Goal: Task Accomplishment & Management: Manage account settings

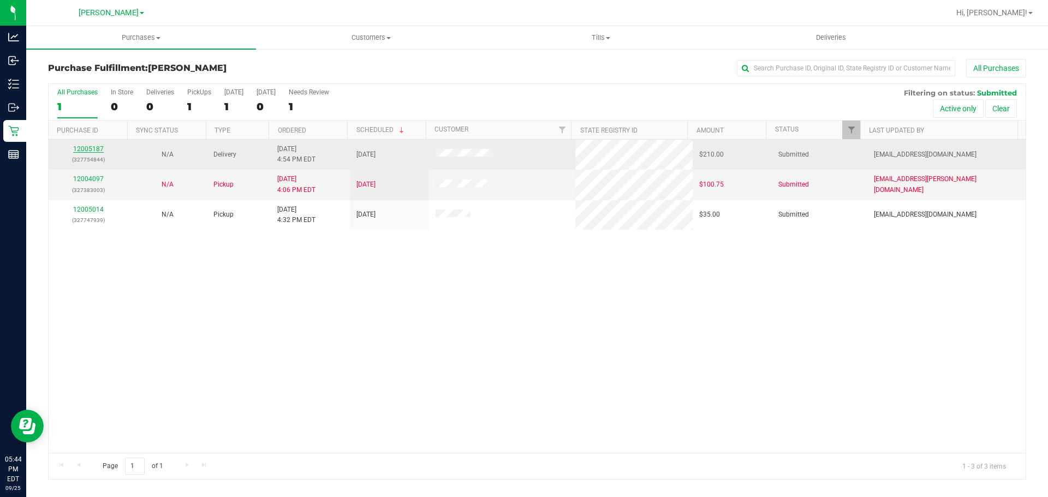
click at [93, 149] on link "12005187" at bounding box center [88, 149] width 31 height 8
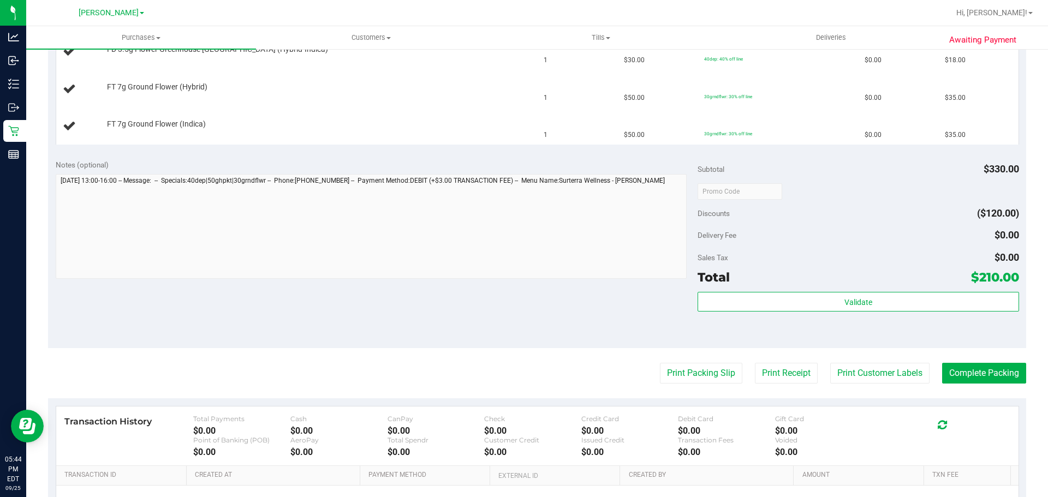
scroll to position [505, 0]
click at [676, 361] on button "Print Packing Slip" at bounding box center [701, 371] width 82 height 21
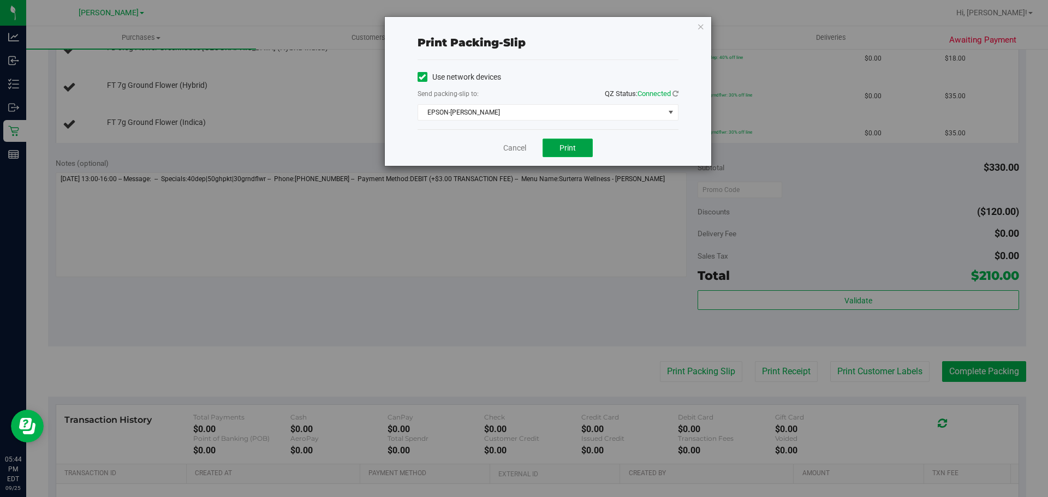
click at [574, 148] on span "Print" at bounding box center [568, 148] width 16 height 9
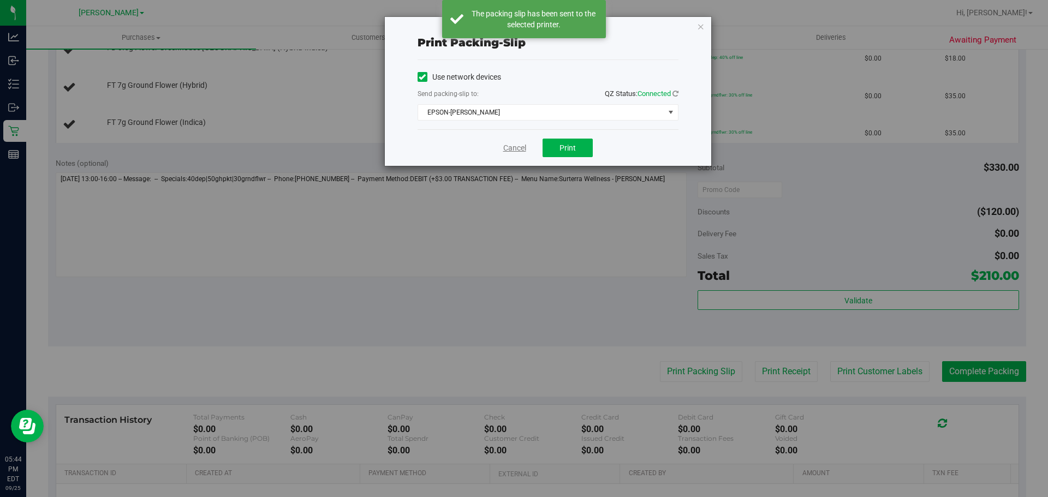
click at [512, 146] on link "Cancel" at bounding box center [514, 148] width 23 height 11
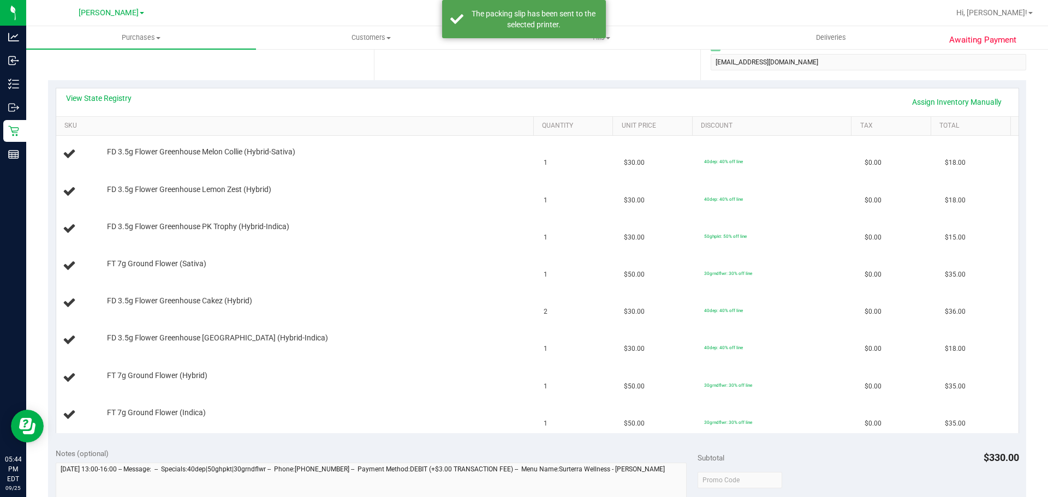
scroll to position [195, 0]
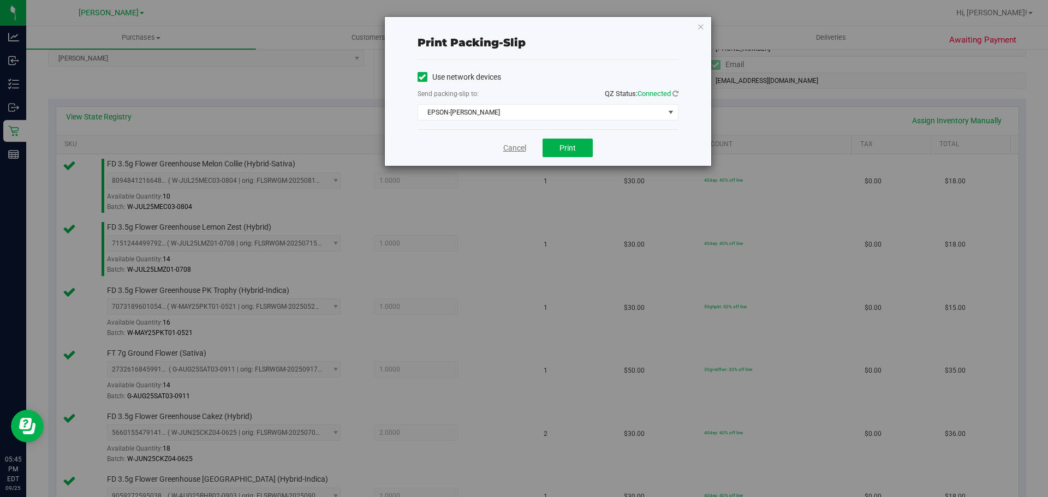
click at [512, 150] on link "Cancel" at bounding box center [514, 148] width 23 height 11
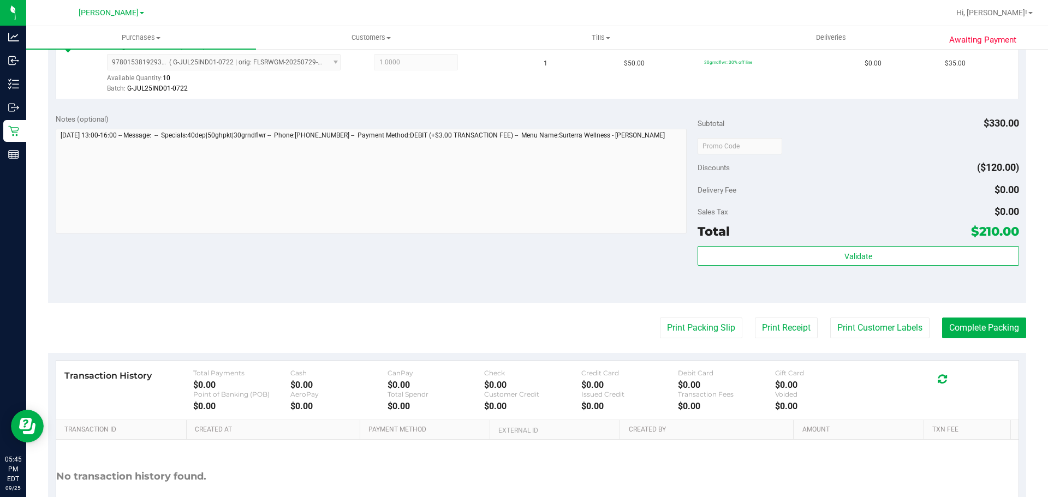
scroll to position [768, 0]
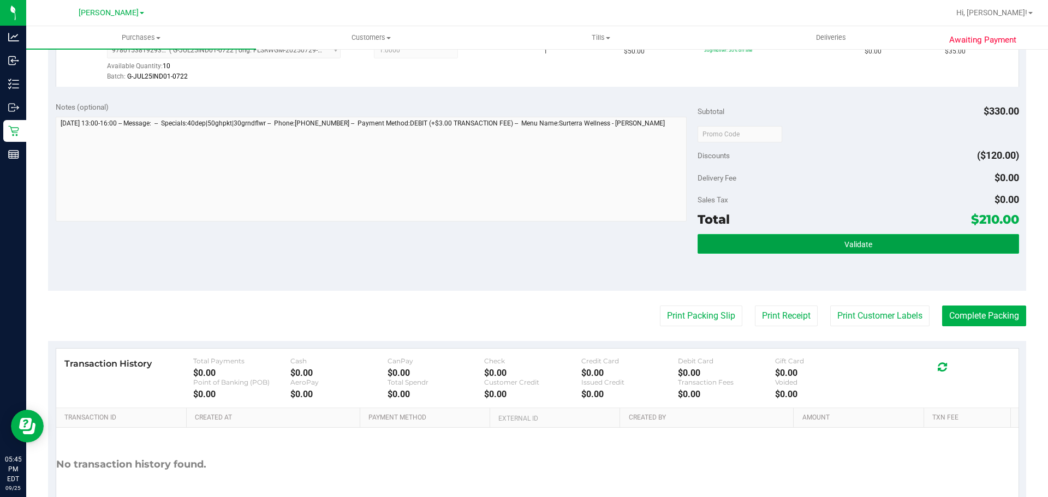
click at [883, 241] on button "Validate" at bounding box center [858, 244] width 321 height 20
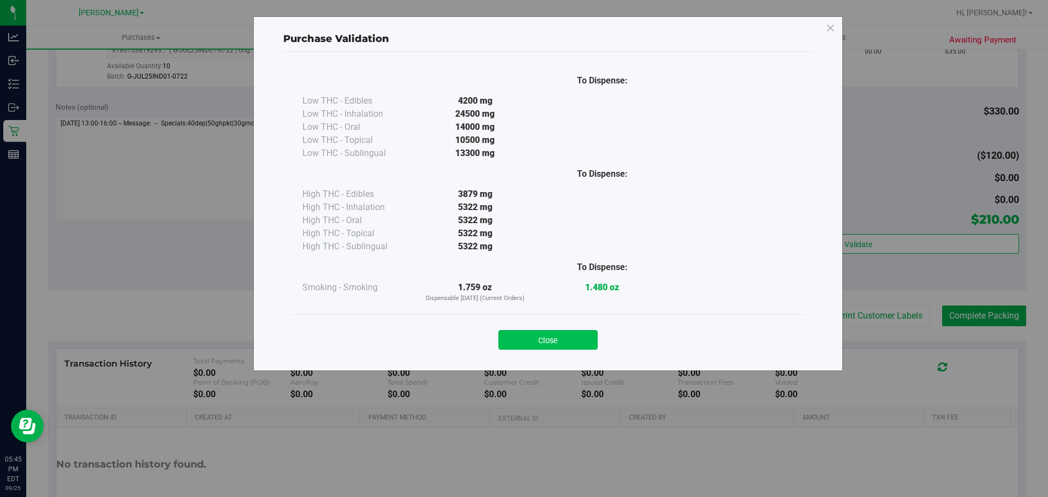
click at [561, 347] on button "Close" at bounding box center [547, 340] width 99 height 20
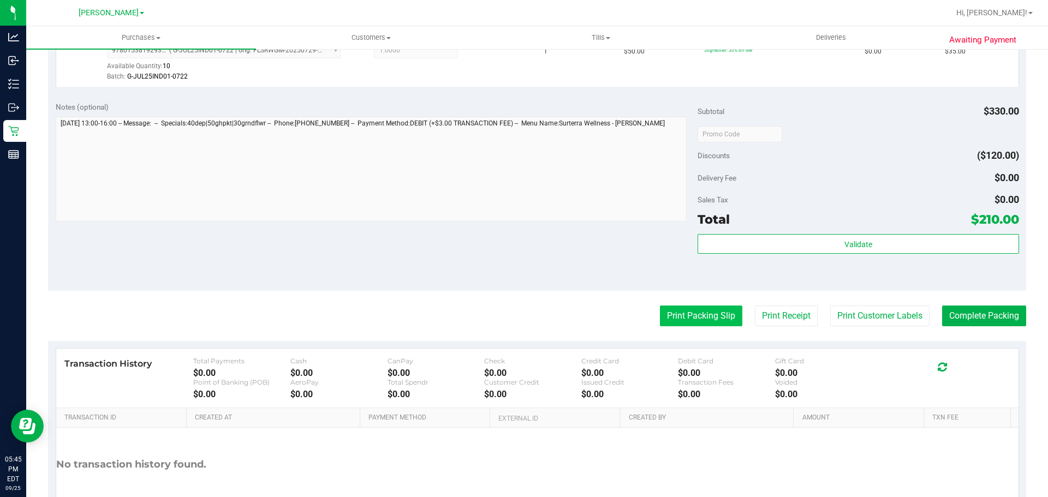
click at [703, 326] on button "Print Packing Slip" at bounding box center [701, 316] width 82 height 21
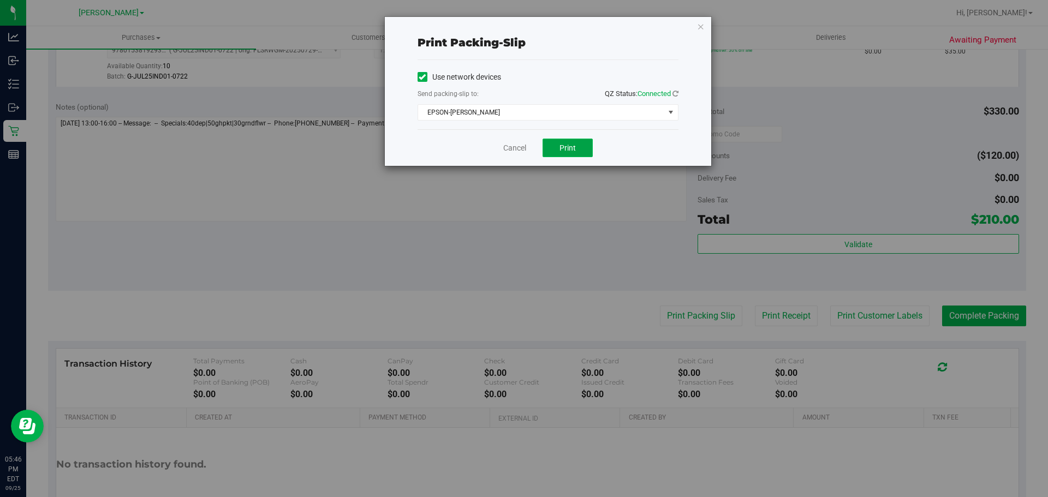
click at [572, 156] on button "Print" at bounding box center [568, 148] width 50 height 19
click at [590, 152] on button "Print" at bounding box center [568, 148] width 50 height 19
click at [519, 147] on link "Cancel" at bounding box center [514, 148] width 23 height 11
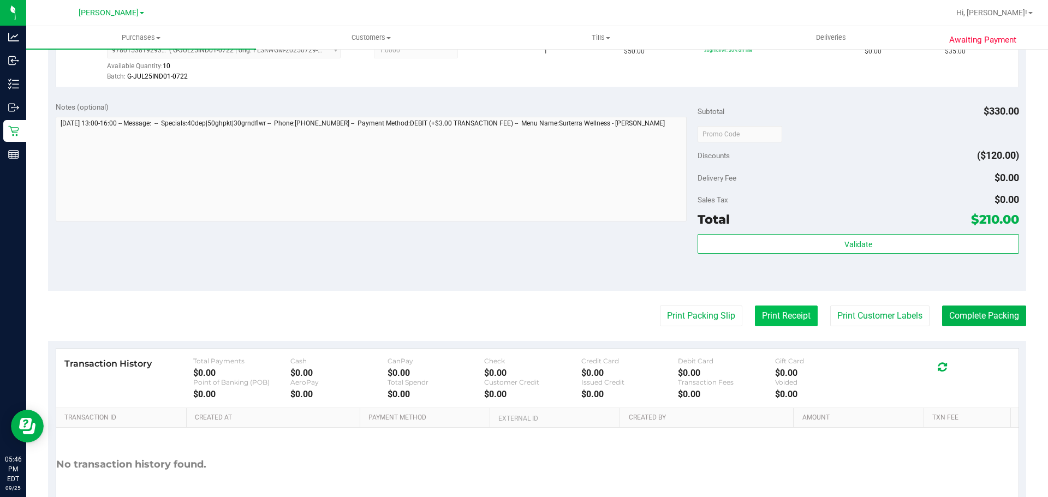
click at [786, 322] on button "Print Receipt" at bounding box center [786, 316] width 63 height 21
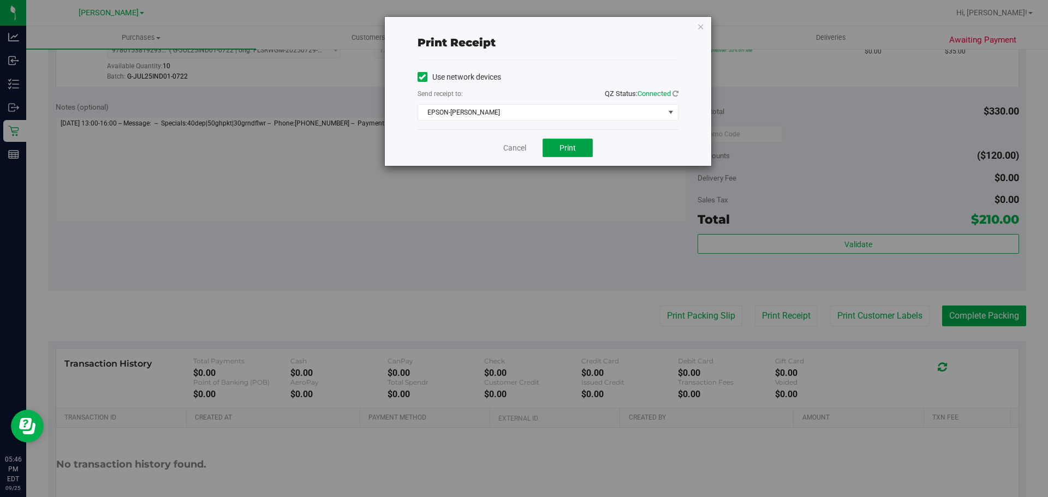
click at [565, 142] on button "Print" at bounding box center [568, 148] width 50 height 19
click at [509, 153] on link "Cancel" at bounding box center [514, 148] width 23 height 11
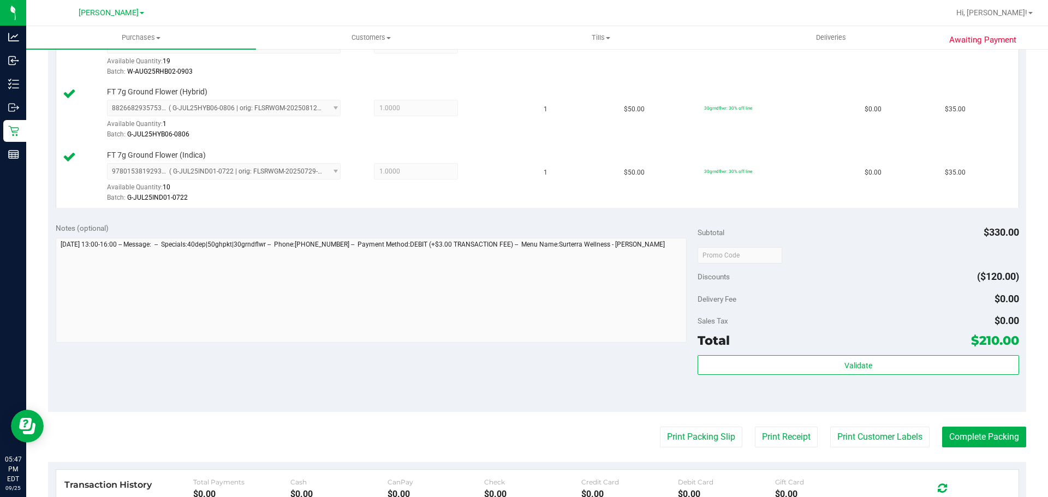
scroll to position [722, 0]
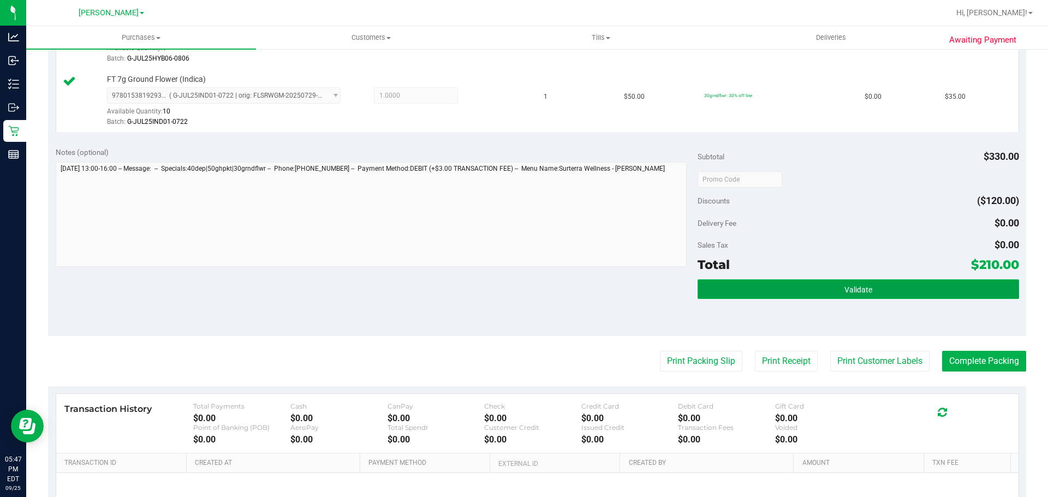
click at [868, 295] on button "Validate" at bounding box center [858, 290] width 321 height 20
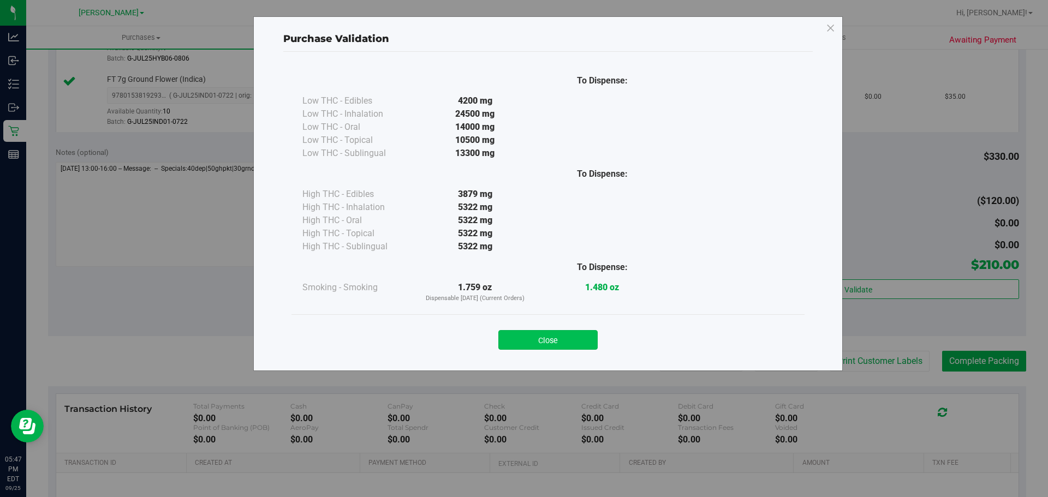
click at [555, 343] on button "Close" at bounding box center [547, 340] width 99 height 20
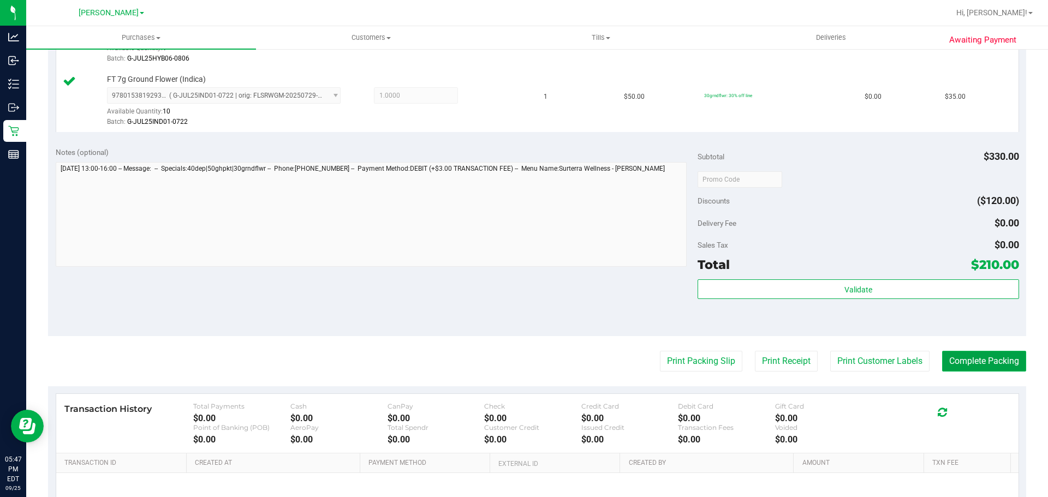
click at [982, 369] on button "Complete Packing" at bounding box center [984, 361] width 84 height 21
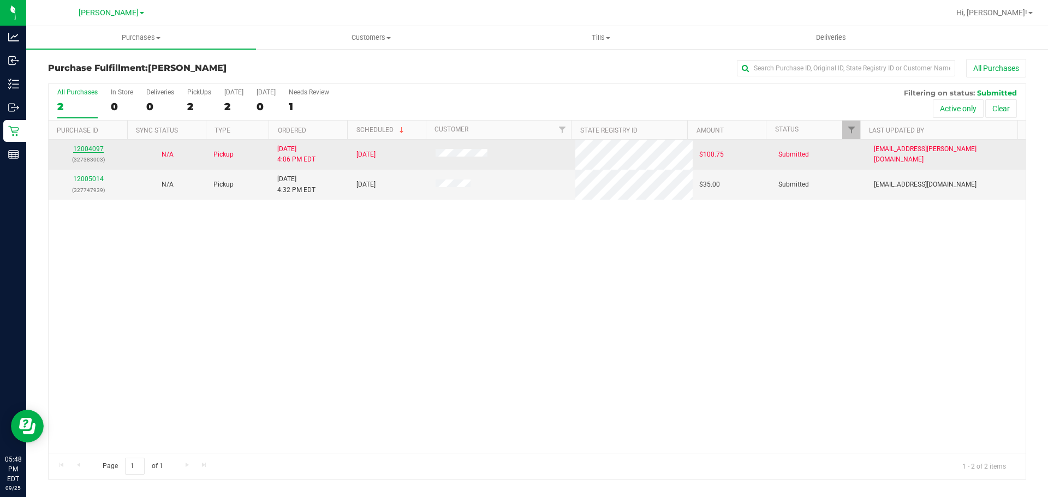
click at [96, 150] on link "12004097" at bounding box center [88, 149] width 31 height 8
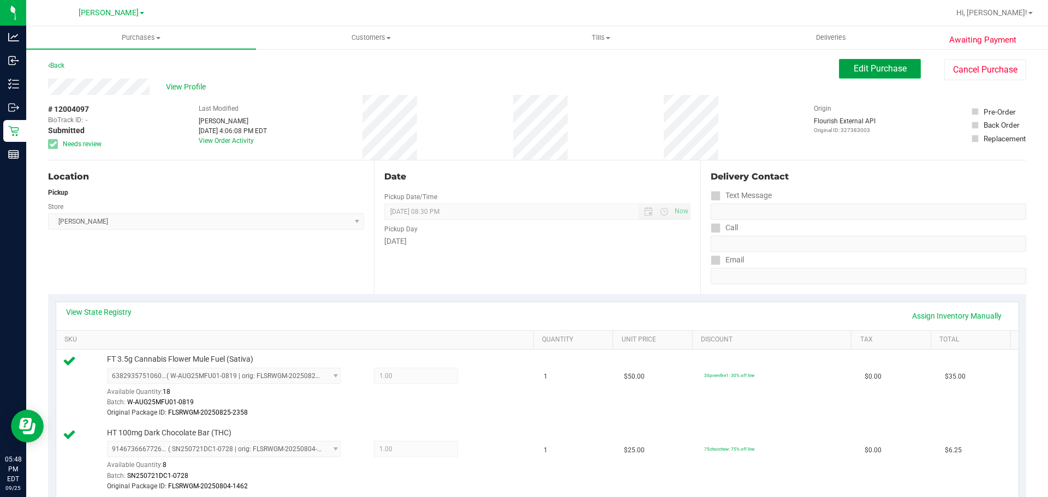
click at [854, 67] on span "Edit Purchase" at bounding box center [880, 68] width 53 height 10
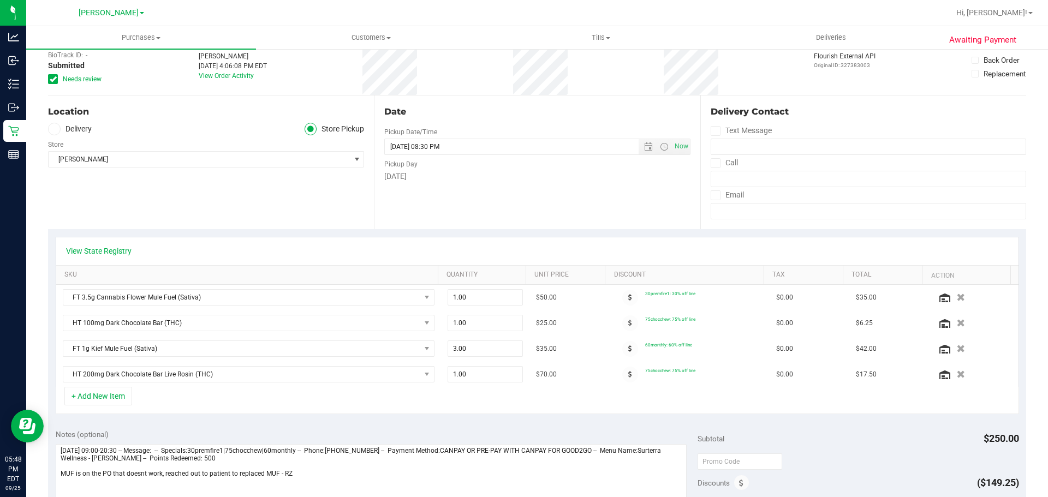
scroll to position [66, 0]
click at [957, 348] on icon "button" at bounding box center [961, 348] width 9 height 8
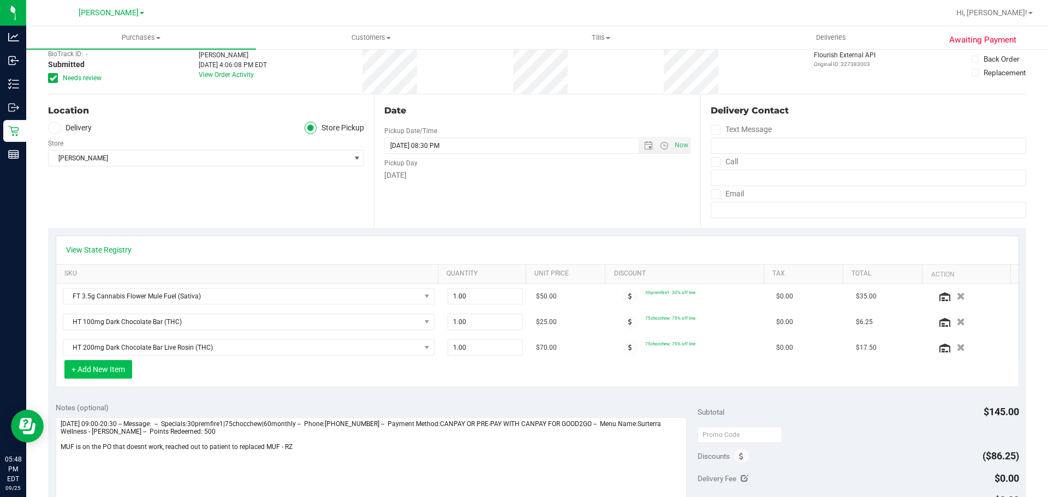
click at [105, 375] on button "+ Add New Item" at bounding box center [98, 369] width 68 height 19
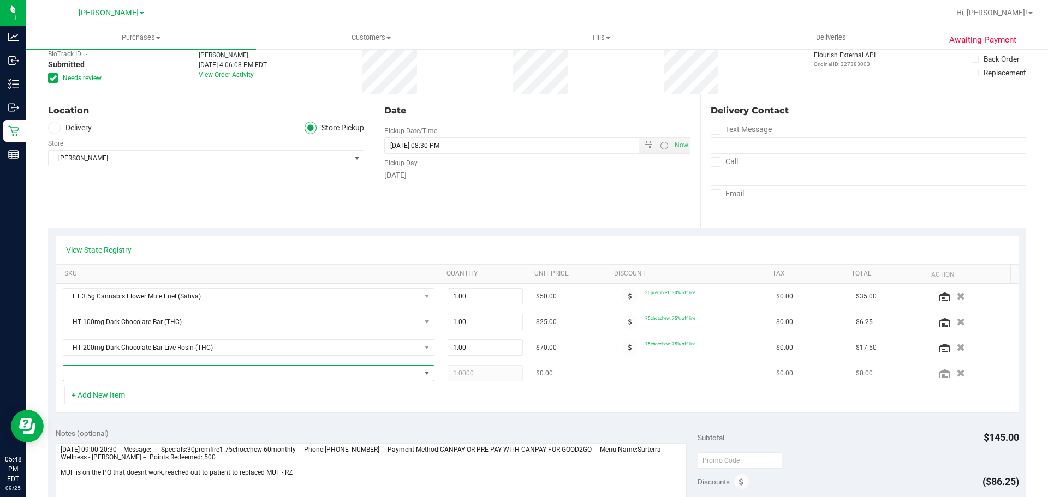
click at [104, 374] on span "NO DATA FOUND" at bounding box center [241, 373] width 357 height 15
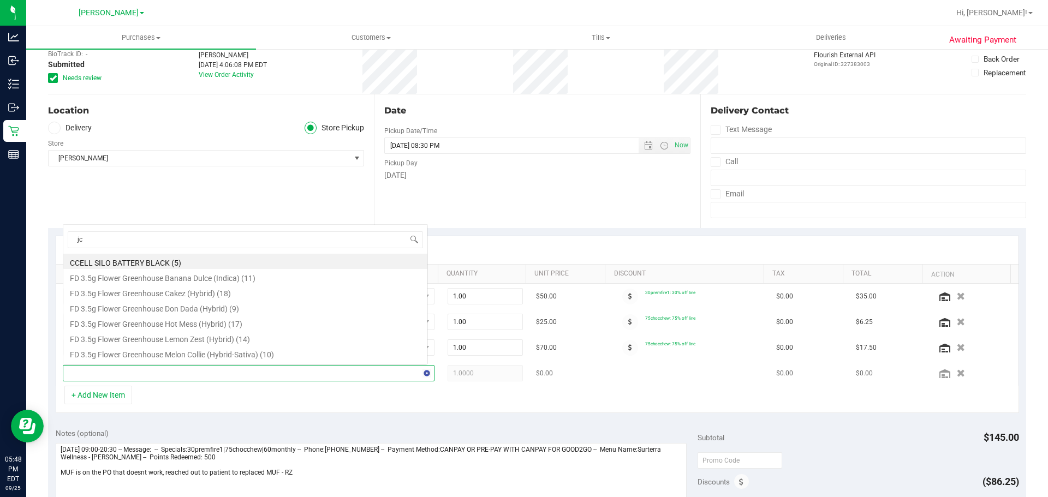
scroll to position [0, 0]
type input "jcw"
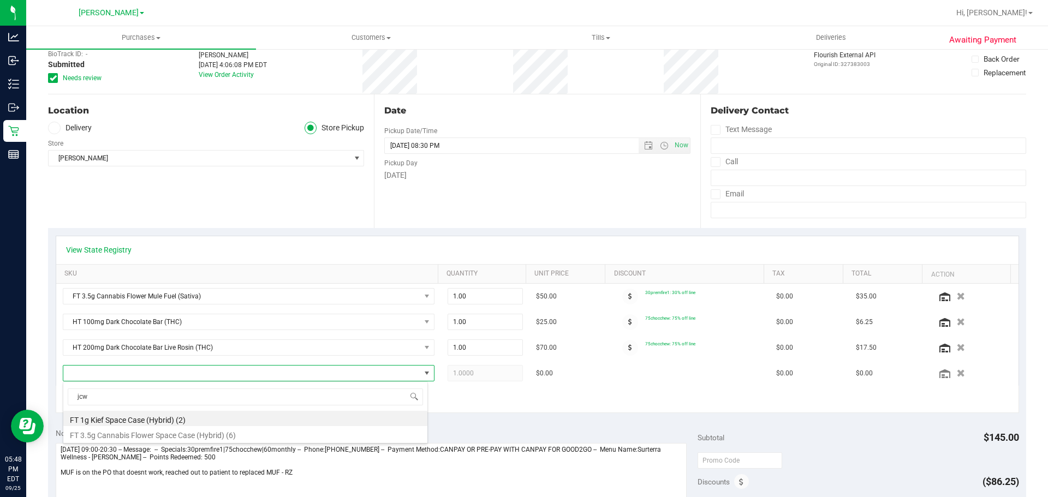
drag, startPoint x: 160, startPoint y: 420, endPoint x: 246, endPoint y: 413, distance: 86.6
click at [160, 420] on li "FT 1g Kief Space Case (Hybrid) (2)" at bounding box center [245, 418] width 364 height 15
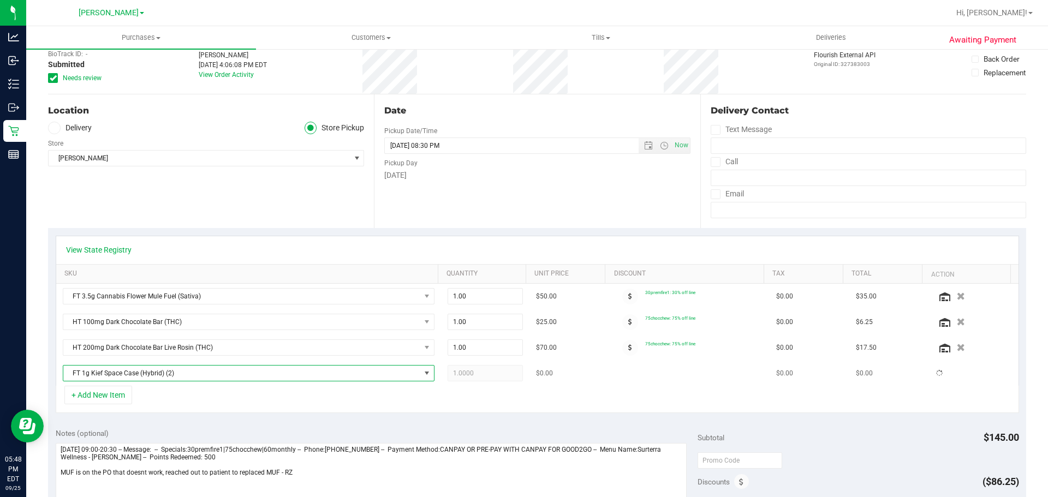
click at [481, 370] on span "1.0000 1" at bounding box center [486, 373] width 76 height 16
click at [481, 371] on span "1.00 1" at bounding box center [486, 373] width 76 height 16
type input "2"
click at [843, 435] on div "Subtotal $180.00" at bounding box center [858, 438] width 321 height 20
type input "2.00"
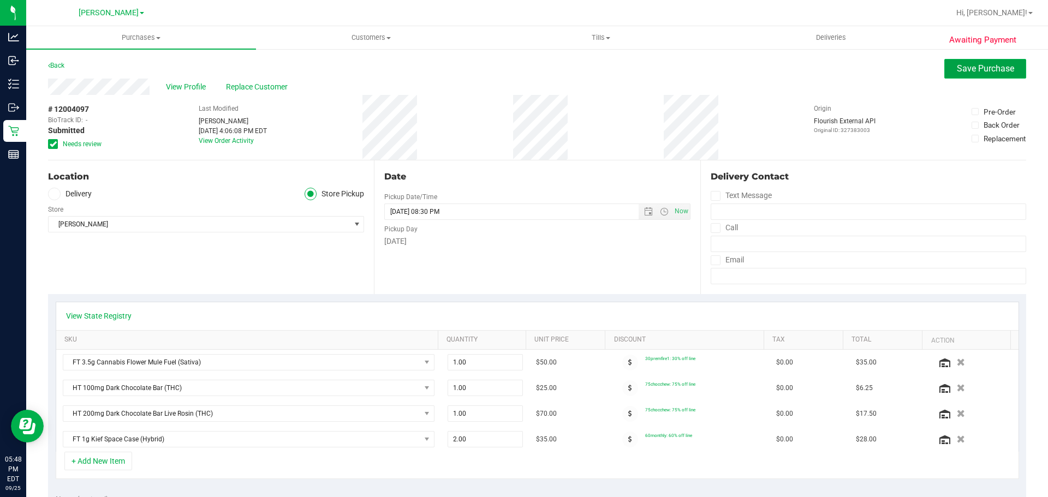
click at [970, 70] on span "Save Purchase" at bounding box center [985, 68] width 57 height 10
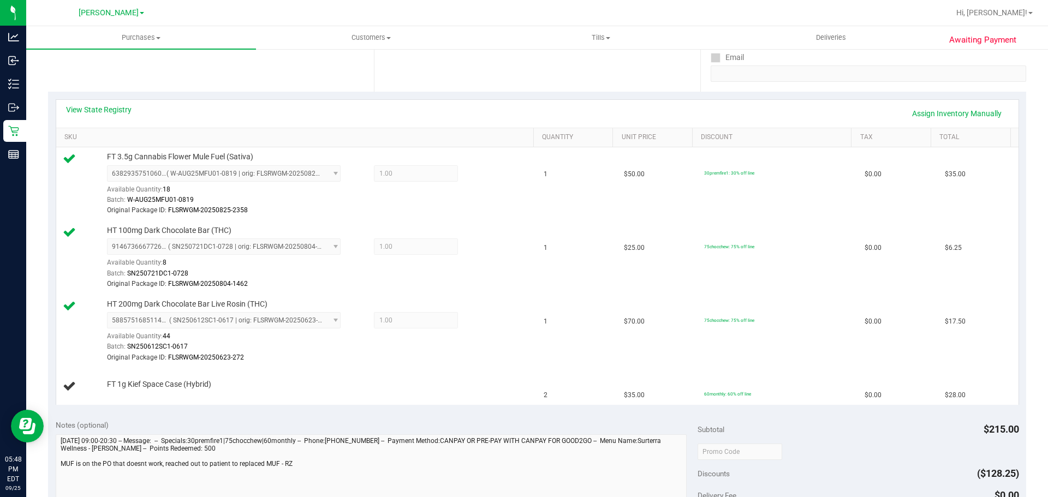
scroll to position [247, 0]
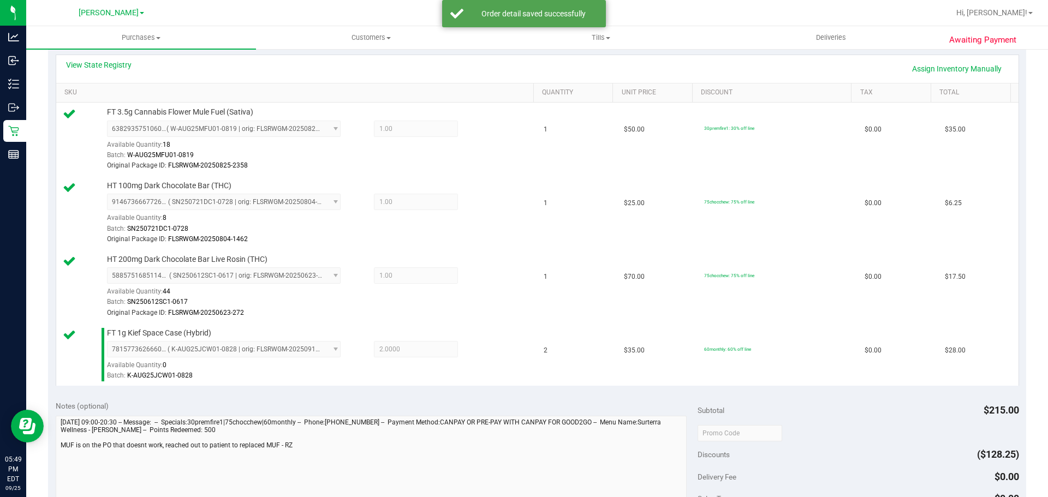
click at [867, 406] on div "Subtotal $215.00" at bounding box center [858, 411] width 321 height 20
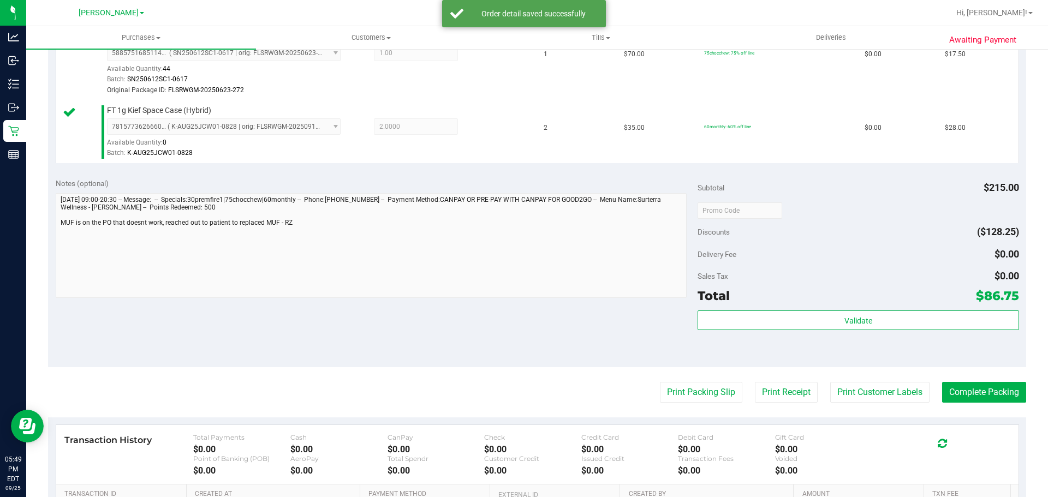
scroll to position [472, 0]
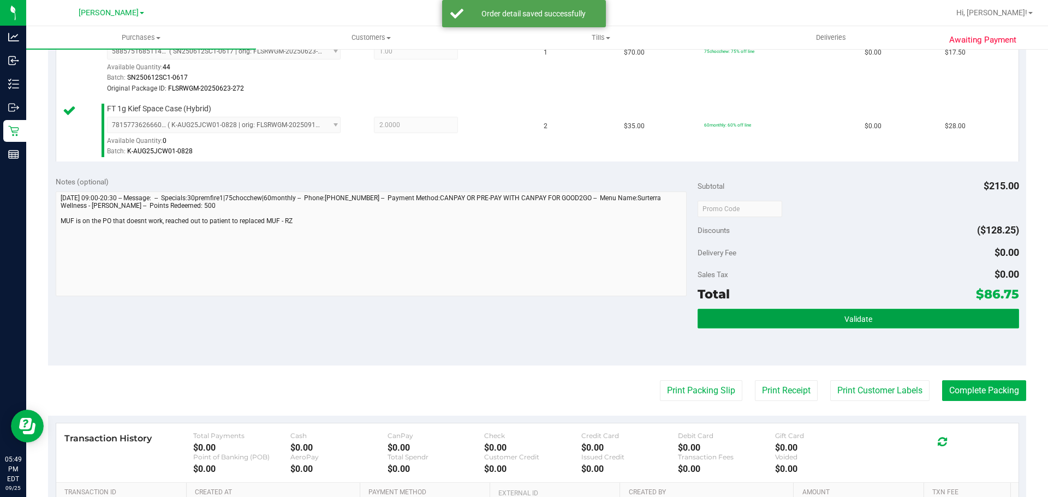
click at [900, 311] on button "Validate" at bounding box center [858, 319] width 321 height 20
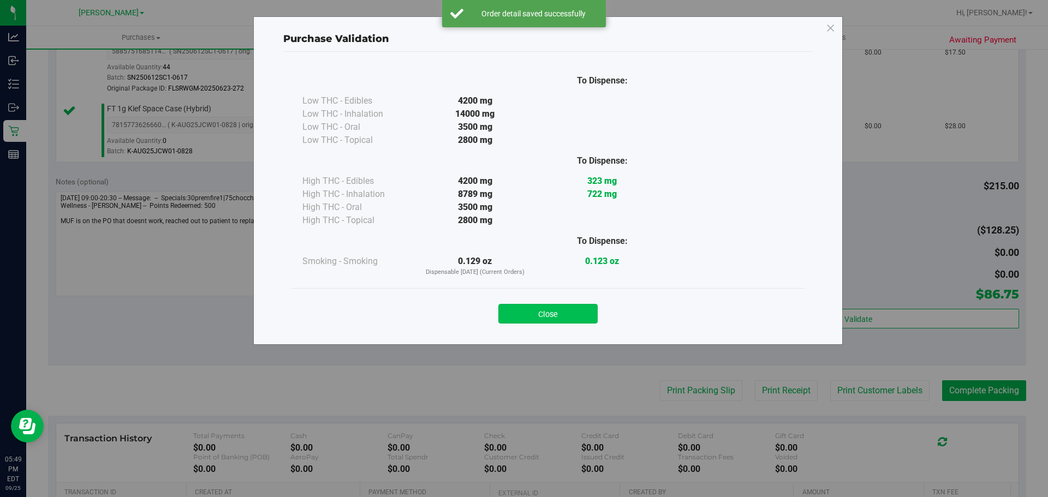
click at [529, 304] on button "Close" at bounding box center [547, 314] width 99 height 20
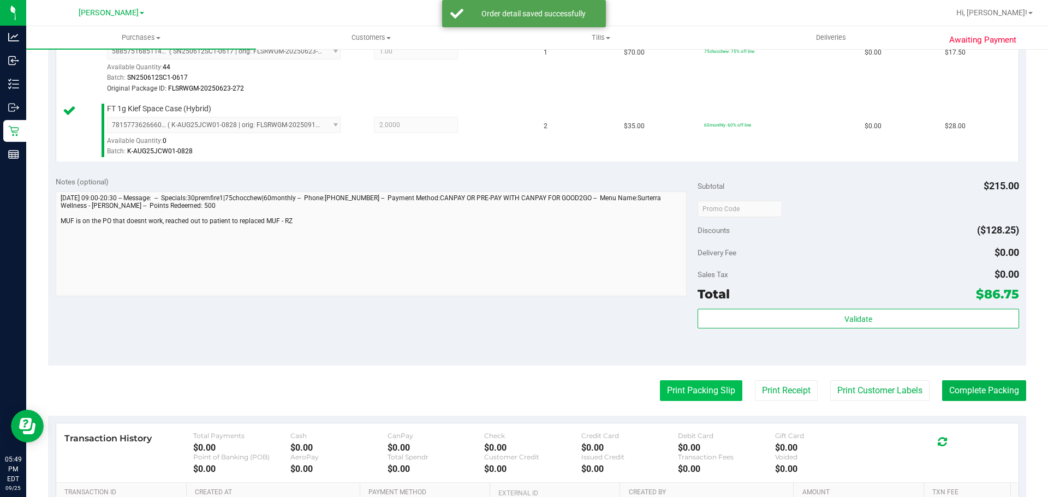
click at [701, 395] on button "Print Packing Slip" at bounding box center [701, 391] width 82 height 21
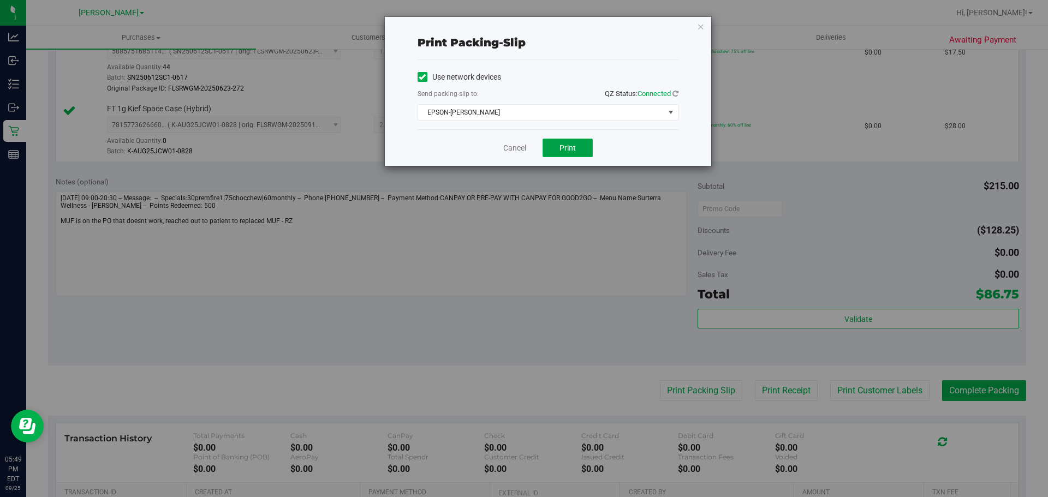
click at [578, 151] on button "Print" at bounding box center [568, 148] width 50 height 19
click at [568, 148] on span "Print" at bounding box center [568, 148] width 16 height 9
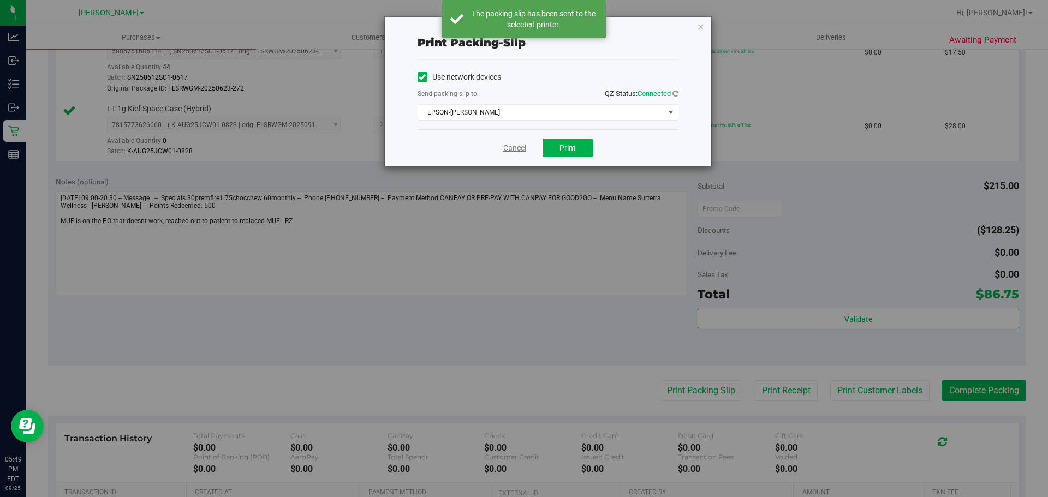
click at [518, 150] on link "Cancel" at bounding box center [514, 148] width 23 height 11
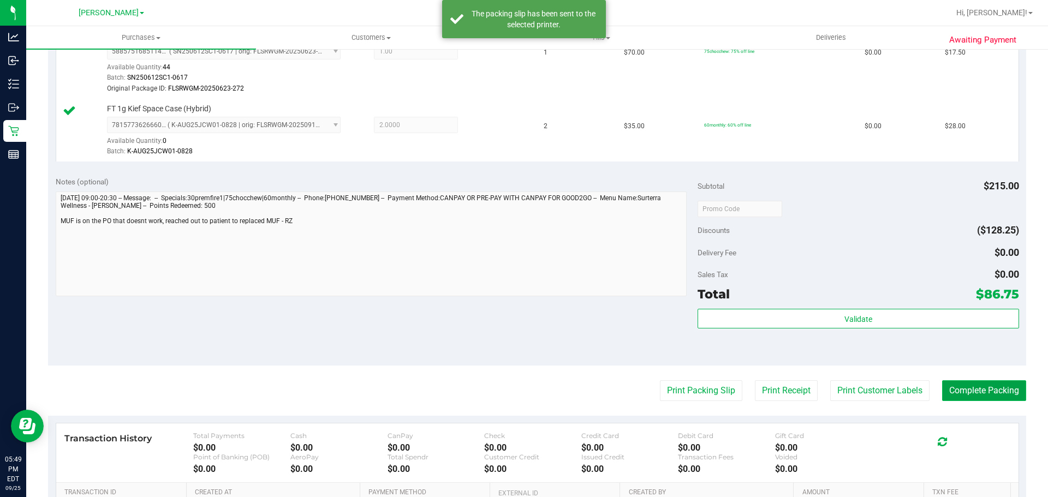
click at [998, 399] on button "Complete Packing" at bounding box center [984, 391] width 84 height 21
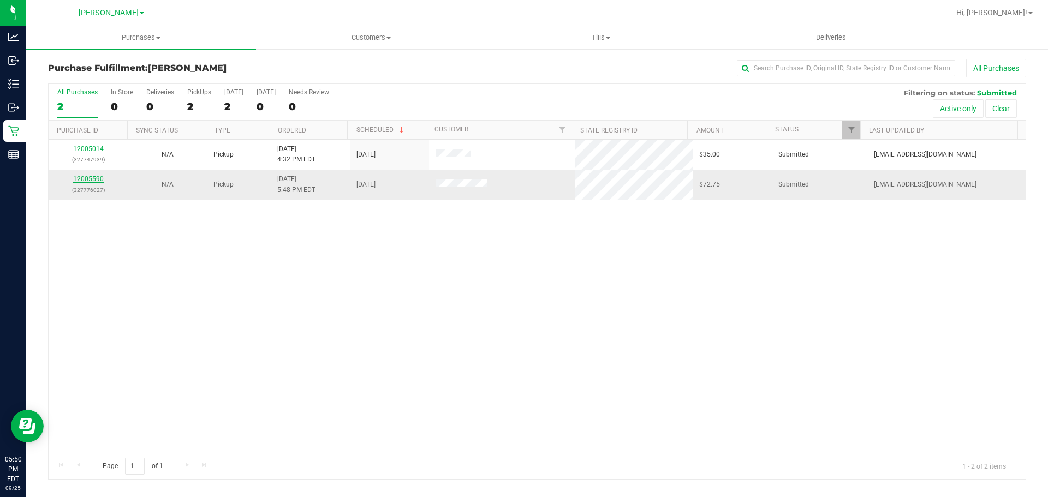
click at [91, 182] on link "12005590" at bounding box center [88, 179] width 31 height 8
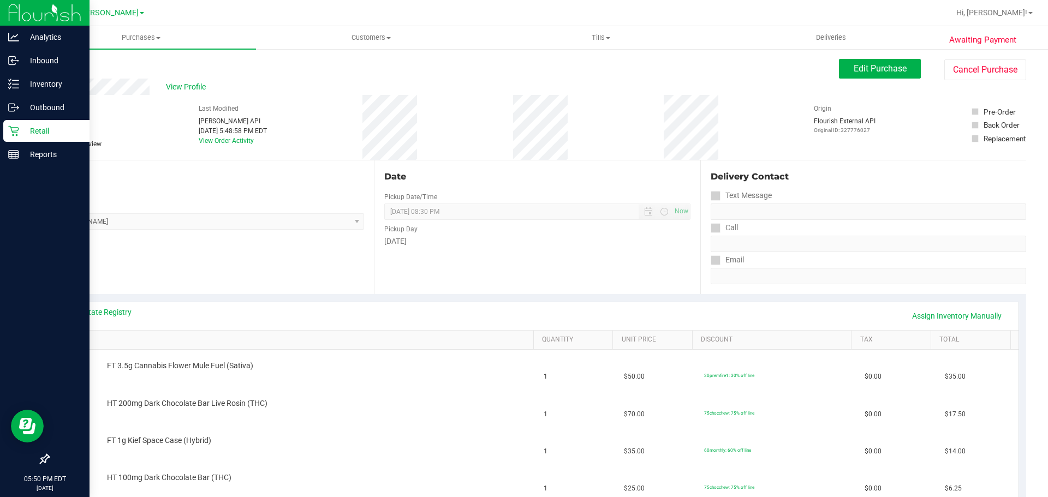
click at [24, 136] on p "Retail" at bounding box center [52, 130] width 66 height 13
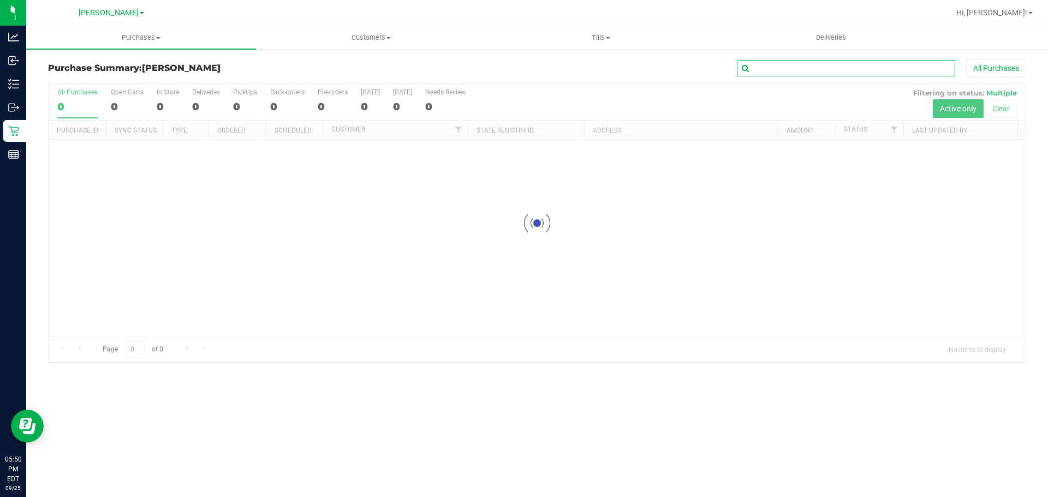
click at [790, 67] on input "text" at bounding box center [846, 68] width 218 height 16
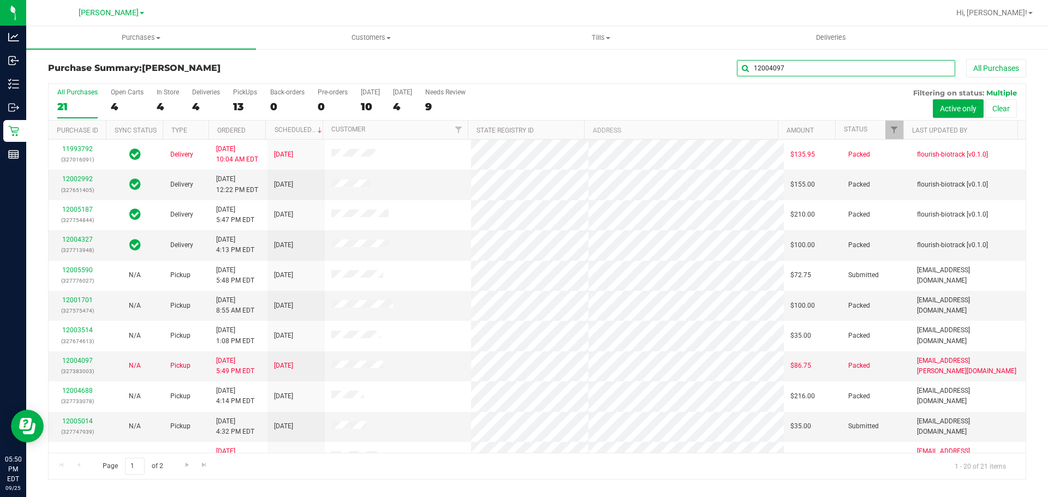
type input "12004097"
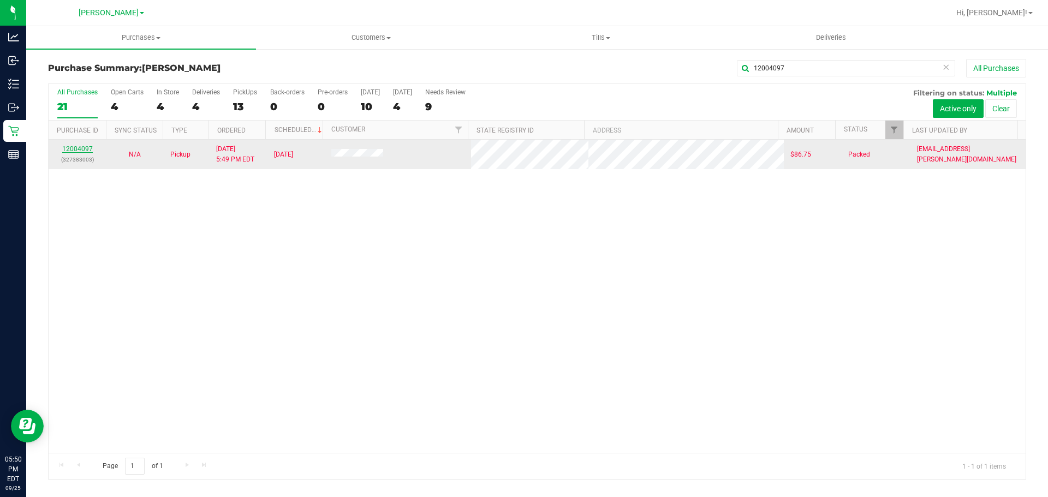
click at [76, 149] on link "12004097" at bounding box center [77, 149] width 31 height 8
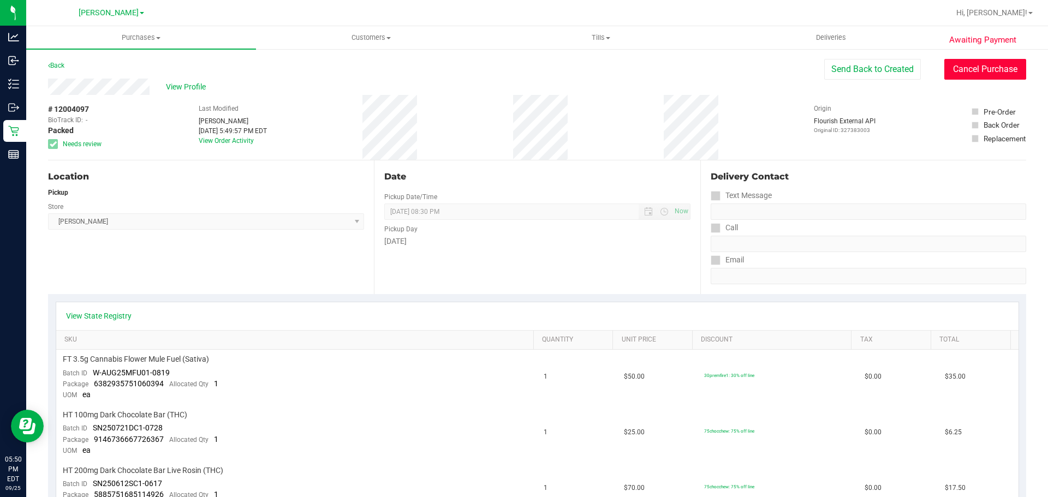
click at [993, 70] on button "Cancel Purchase" at bounding box center [986, 69] width 82 height 21
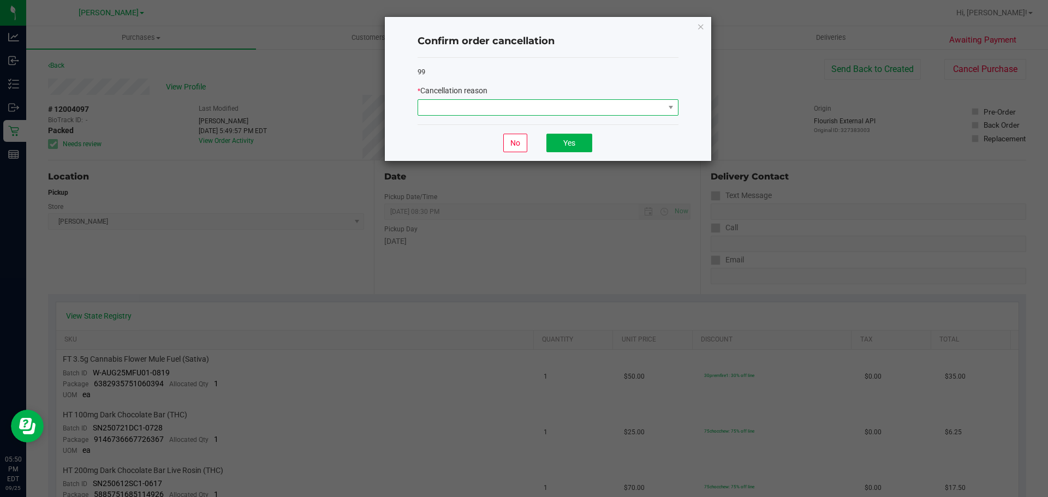
click at [634, 109] on span at bounding box center [541, 107] width 246 height 15
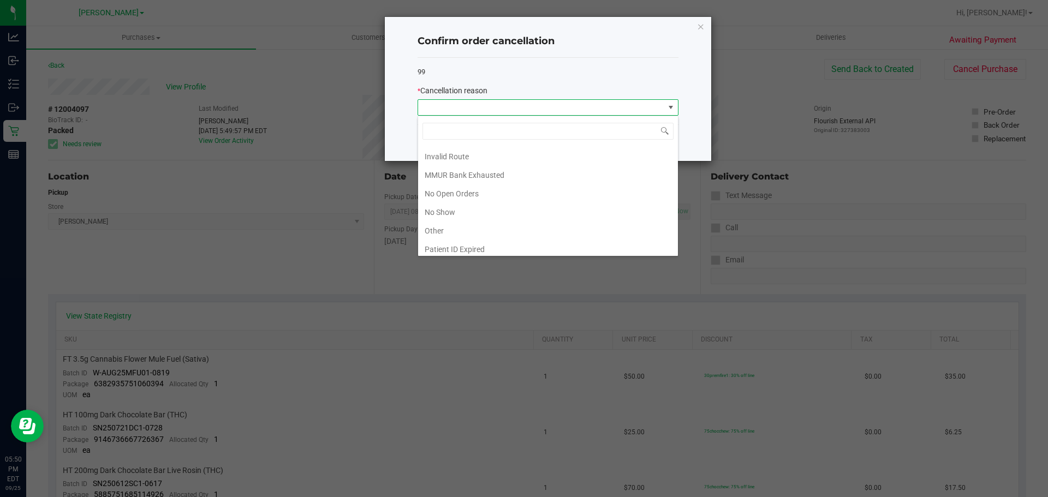
scroll to position [55, 0]
click at [454, 226] on li "Other" at bounding box center [548, 230] width 260 height 19
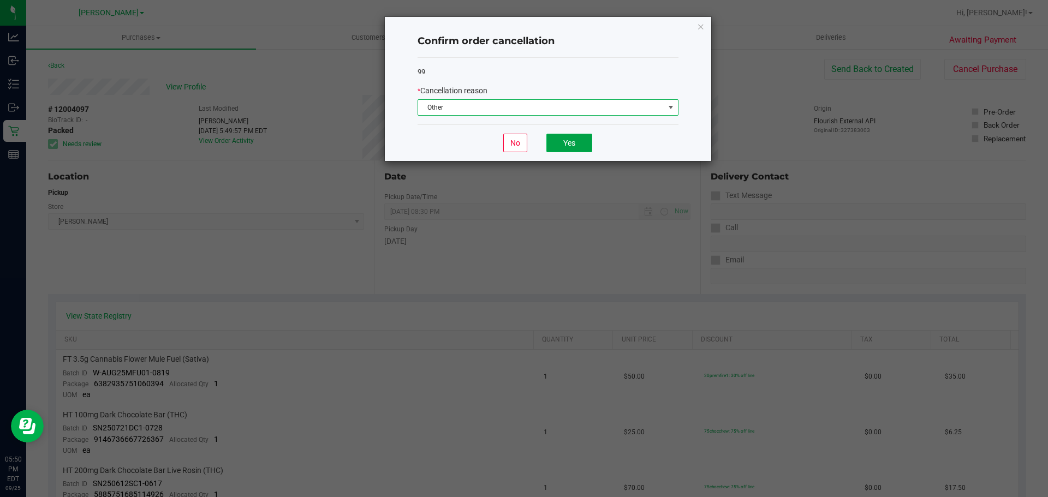
click at [577, 147] on button "Yes" at bounding box center [570, 143] width 46 height 19
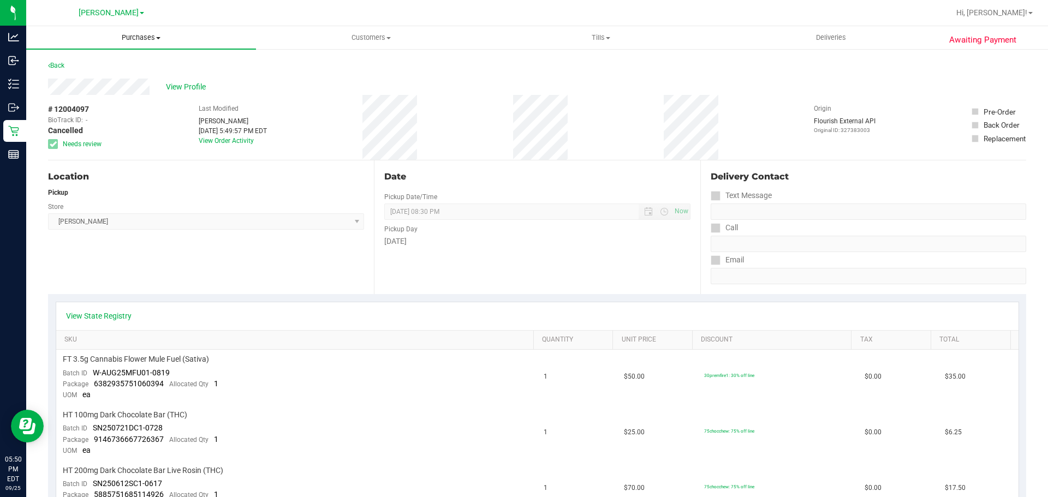
click at [144, 38] on span "Purchases" at bounding box center [141, 38] width 230 height 10
click at [64, 83] on span "Fulfillment" at bounding box center [60, 78] width 68 height 9
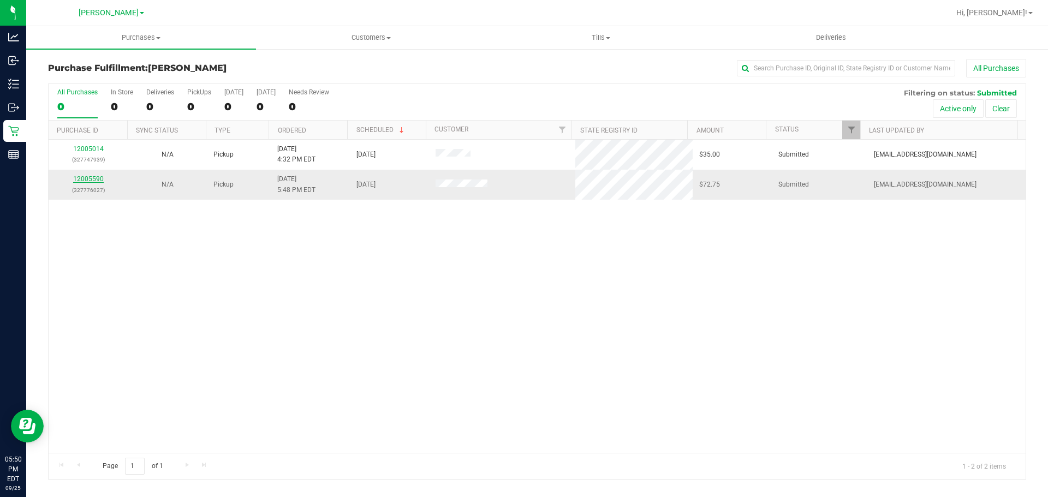
click at [87, 181] on link "12005590" at bounding box center [88, 179] width 31 height 8
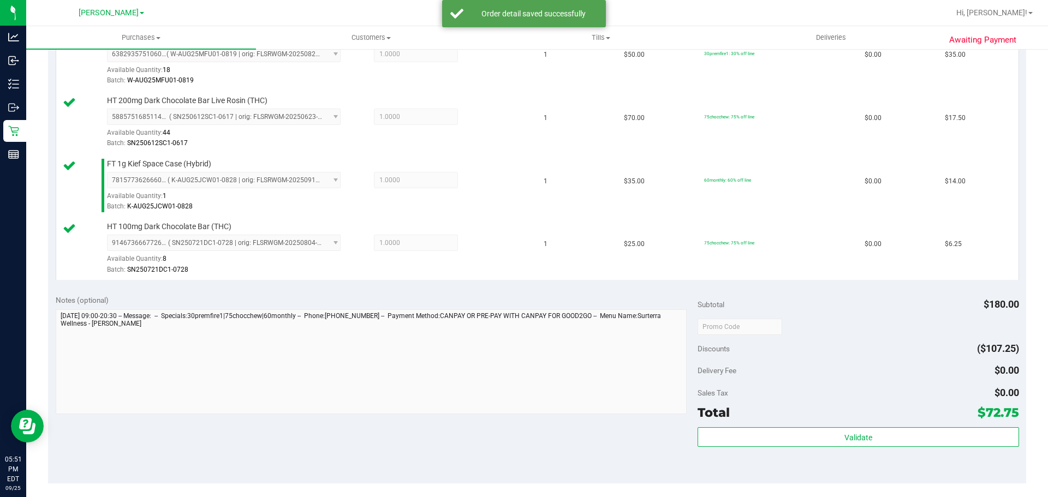
scroll to position [324, 0]
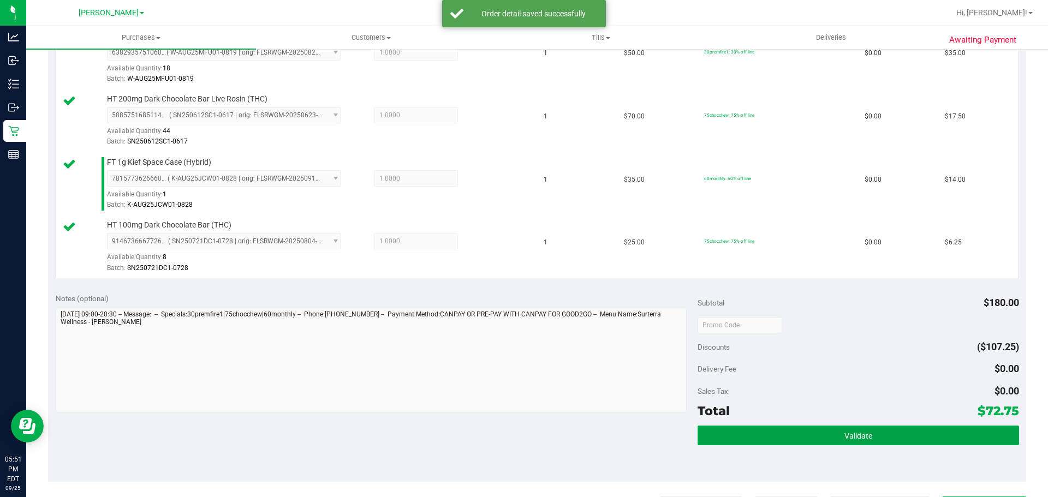
click at [892, 434] on button "Validate" at bounding box center [858, 436] width 321 height 20
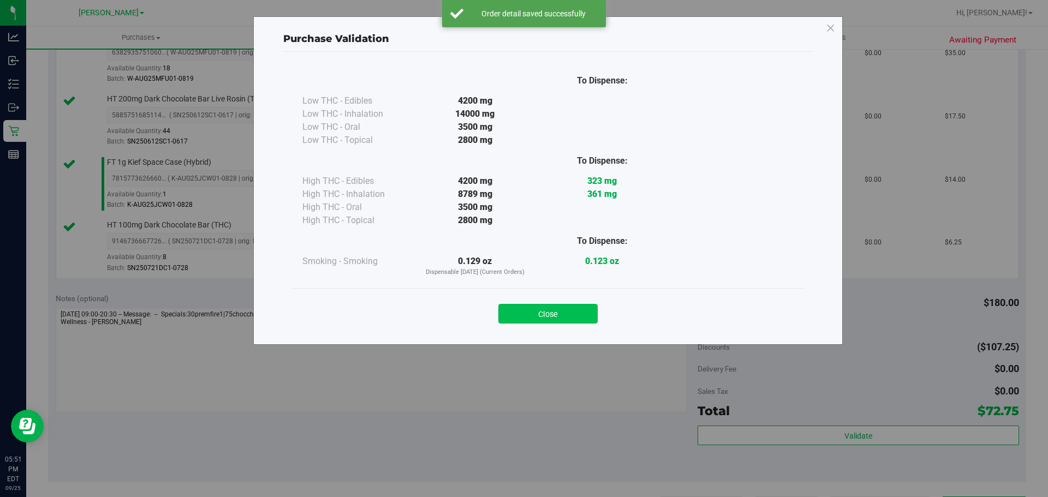
click at [544, 319] on button "Close" at bounding box center [547, 314] width 99 height 20
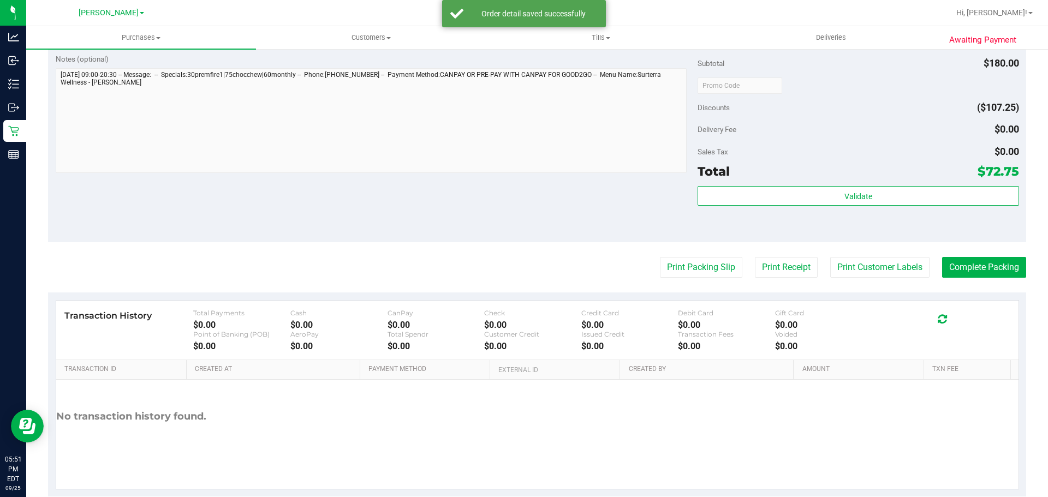
scroll to position [570, 0]
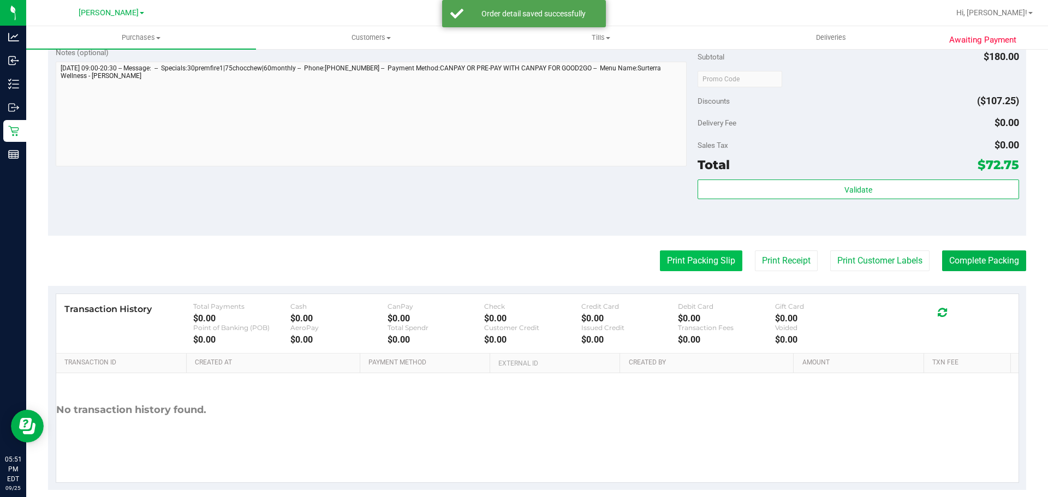
click at [713, 267] on button "Print Packing Slip" at bounding box center [701, 261] width 82 height 21
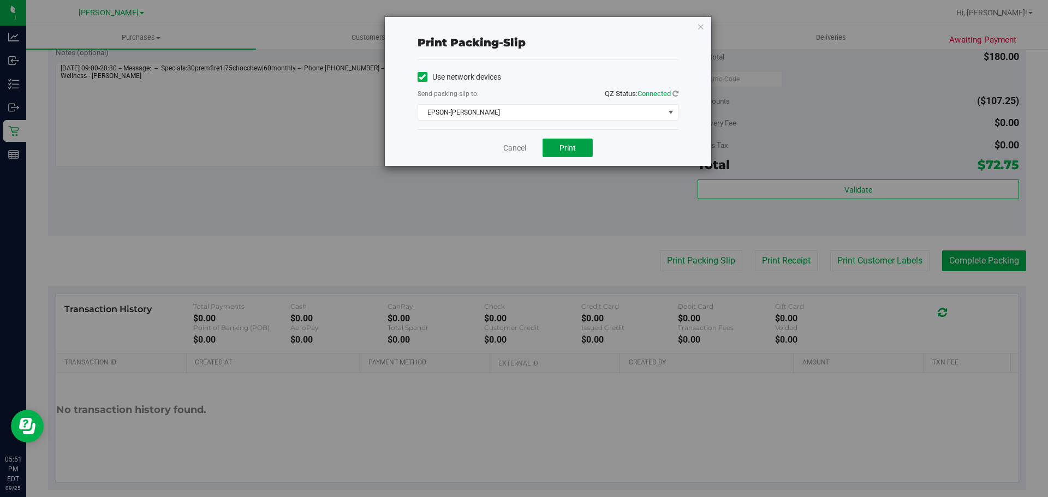
click at [547, 152] on button "Print" at bounding box center [568, 148] width 50 height 19
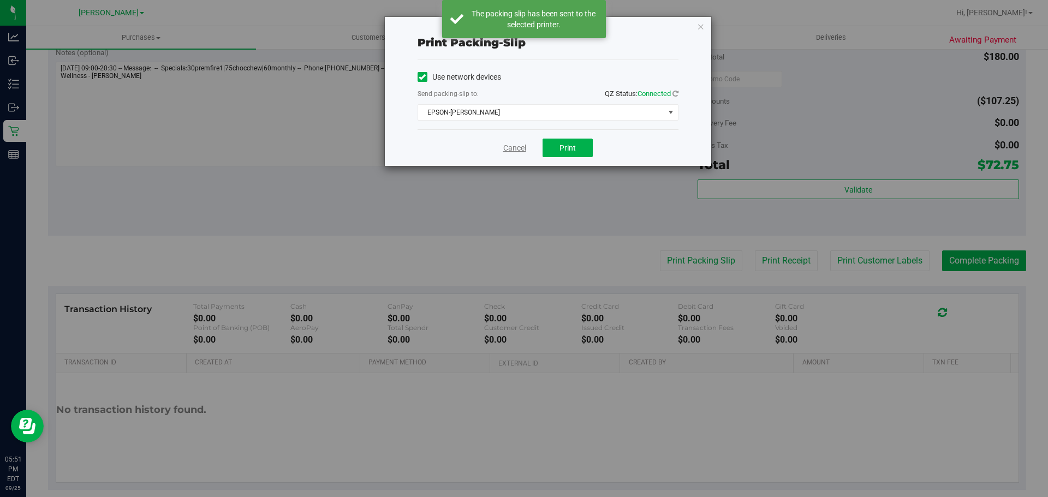
click at [512, 145] on link "Cancel" at bounding box center [514, 148] width 23 height 11
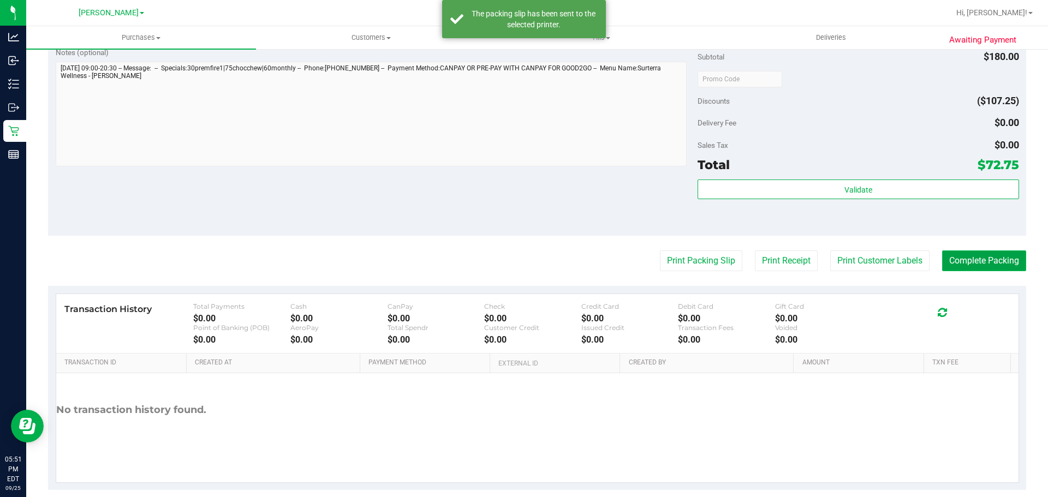
click at [995, 264] on button "Complete Packing" at bounding box center [984, 261] width 84 height 21
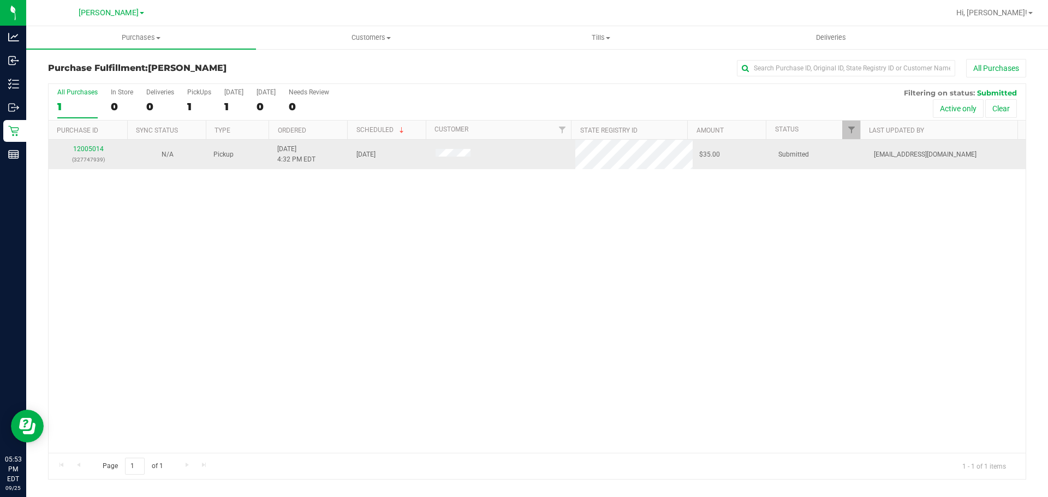
click at [79, 144] on div "12005014 (327747939)" at bounding box center [88, 154] width 66 height 21
click at [84, 149] on link "12005014" at bounding box center [88, 149] width 31 height 8
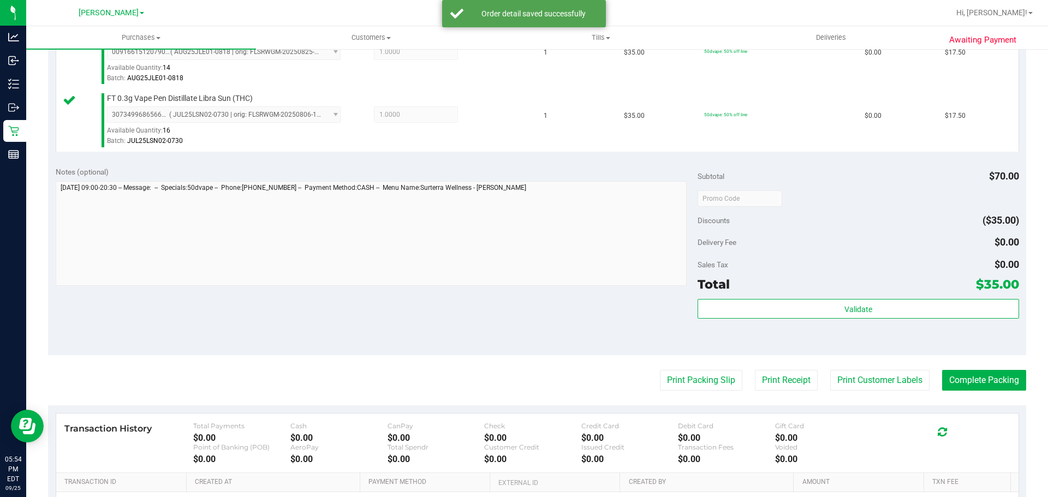
scroll to position [333, 0]
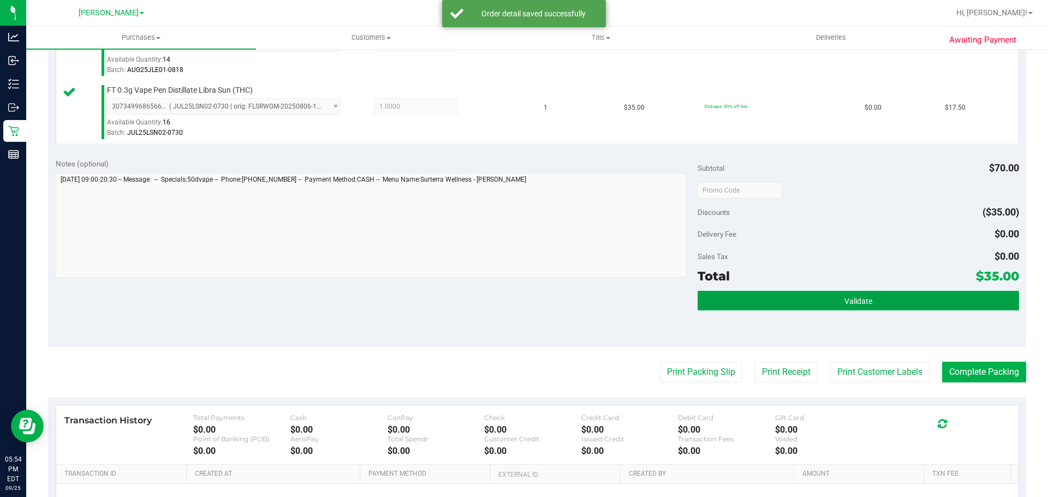
click at [886, 307] on button "Validate" at bounding box center [858, 301] width 321 height 20
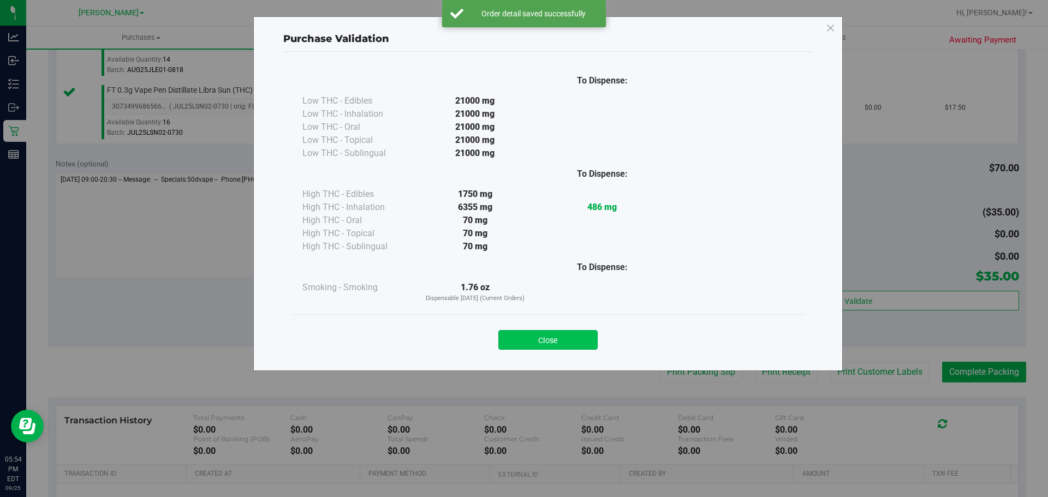
click at [548, 332] on button "Close" at bounding box center [547, 340] width 99 height 20
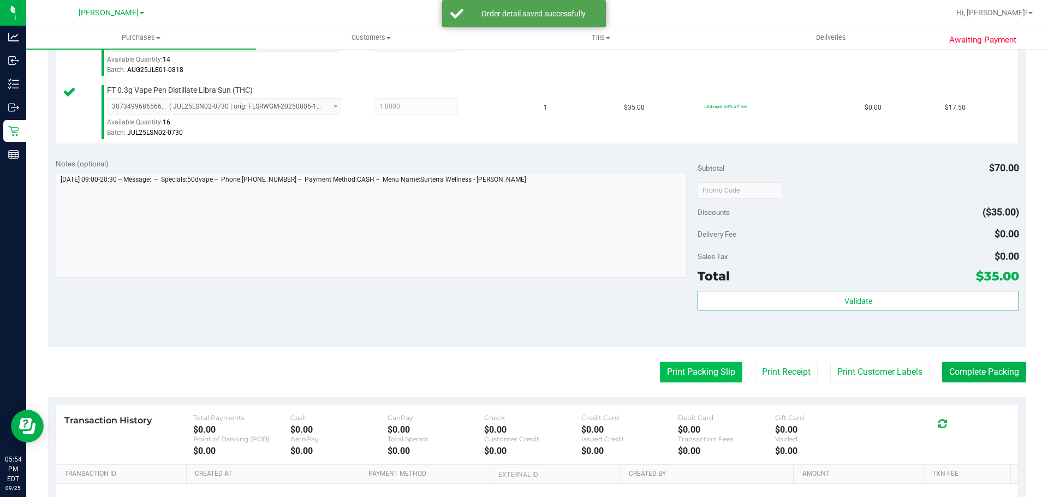
click at [680, 377] on button "Print Packing Slip" at bounding box center [701, 372] width 82 height 21
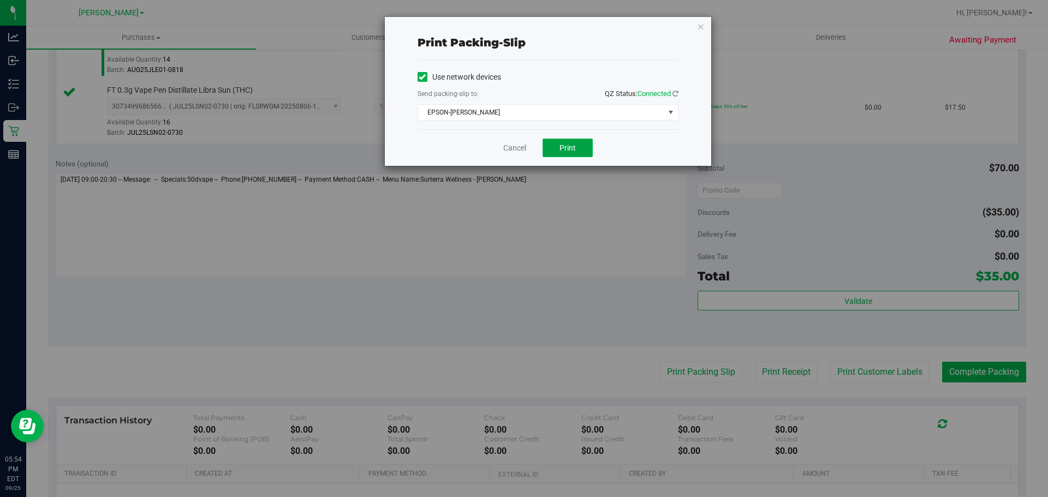
click at [568, 149] on span "Print" at bounding box center [568, 148] width 16 height 9
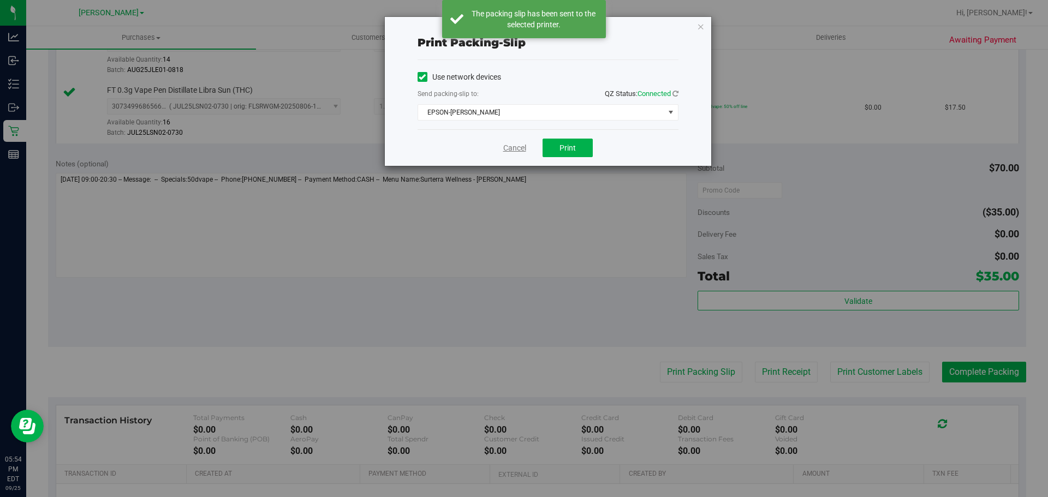
click at [523, 144] on link "Cancel" at bounding box center [514, 148] width 23 height 11
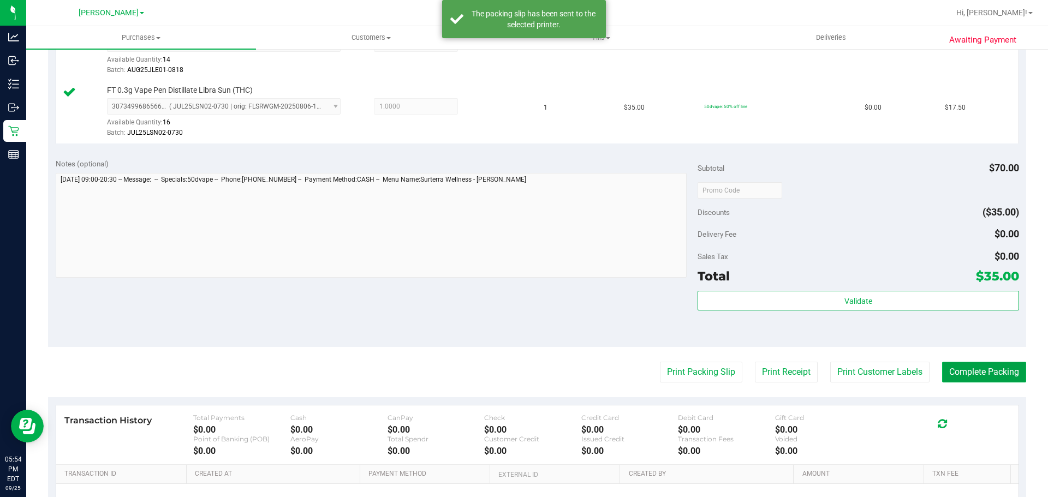
click at [970, 373] on button "Complete Packing" at bounding box center [984, 372] width 84 height 21
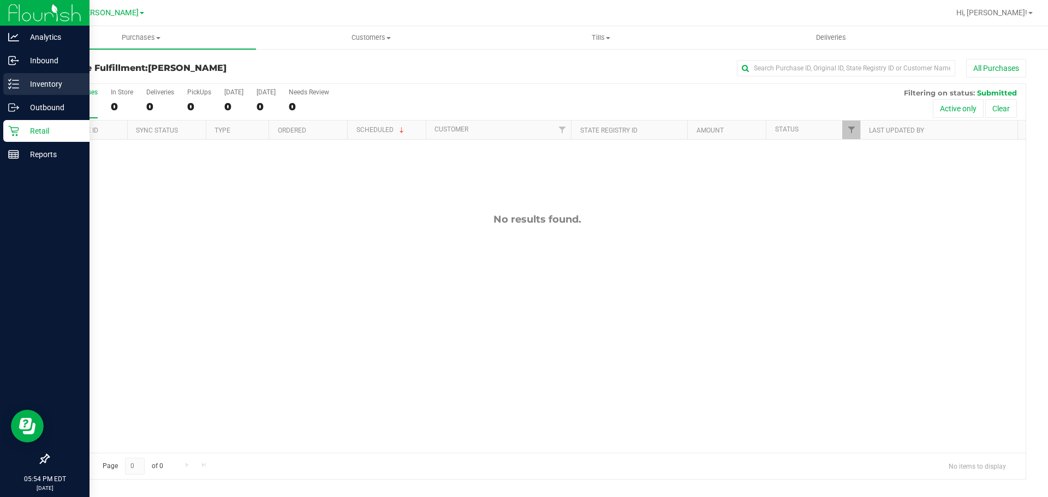
click at [41, 75] on div "Inventory" at bounding box center [46, 84] width 86 height 22
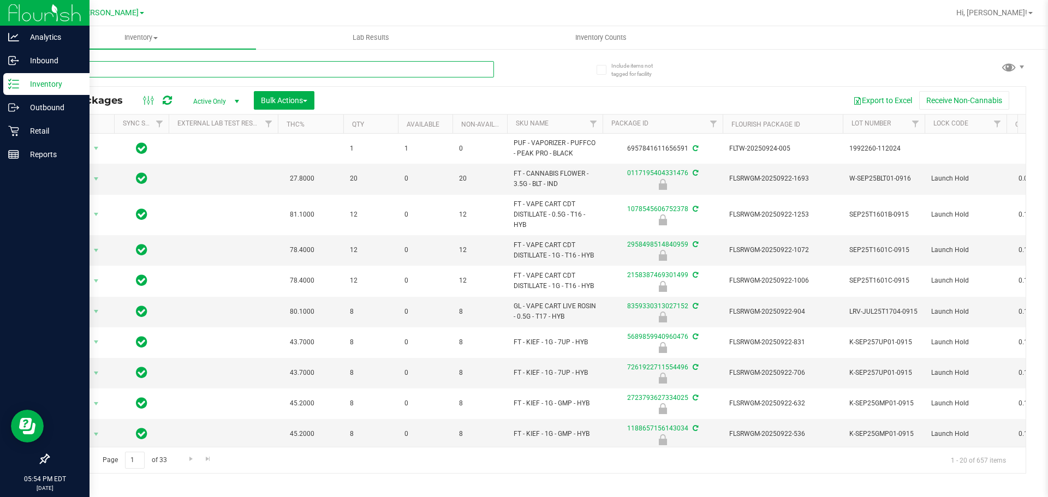
click at [188, 68] on input "text" at bounding box center [271, 69] width 446 height 16
type input "Blue Raspberr"
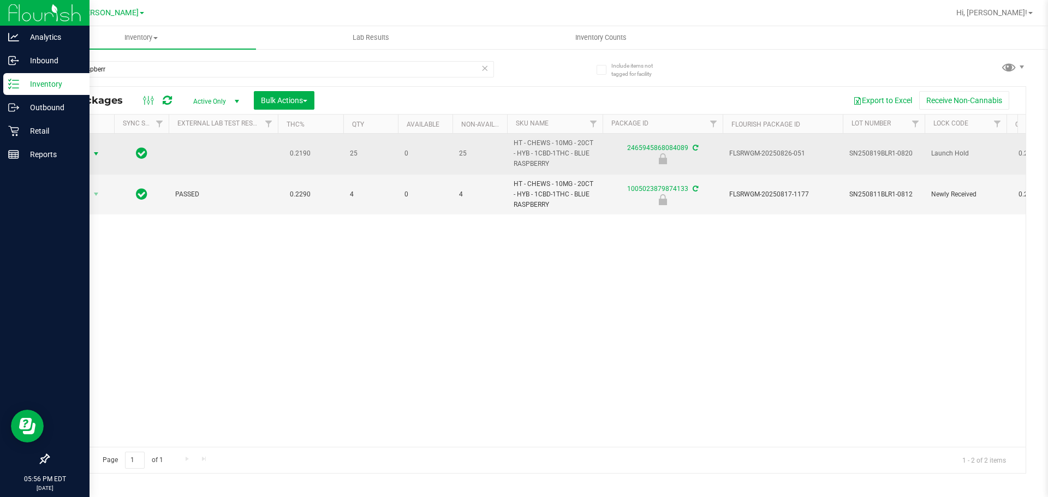
click at [94, 155] on span "select" at bounding box center [96, 154] width 9 height 9
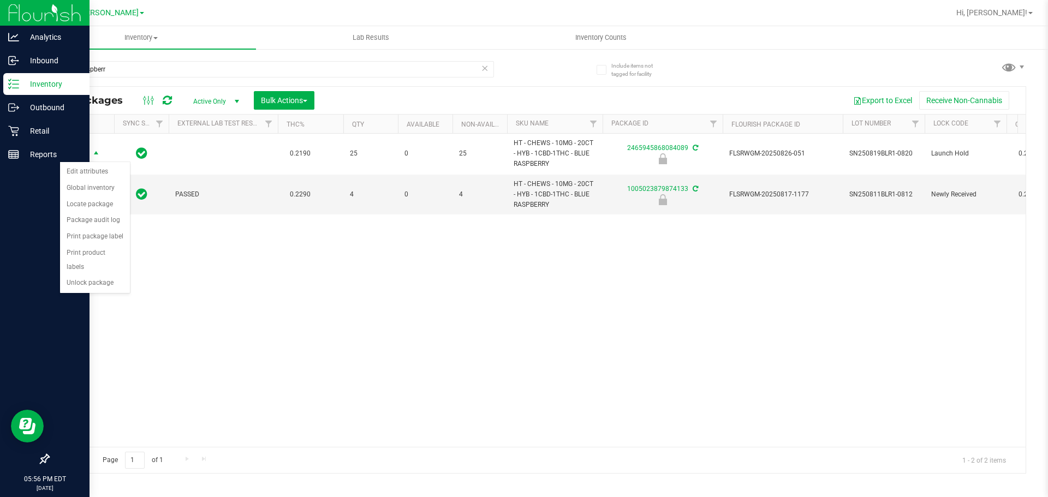
click at [110, 280] on div "Action Action Edit attributes Global inventory Locate package Package audit log…" at bounding box center [537, 290] width 977 height 313
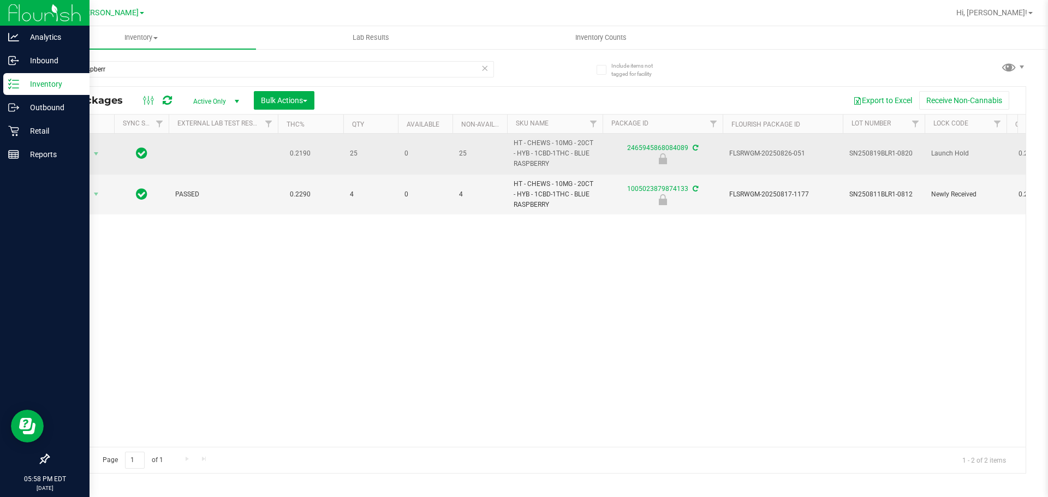
click at [77, 153] on span "Action" at bounding box center [74, 153] width 29 height 15
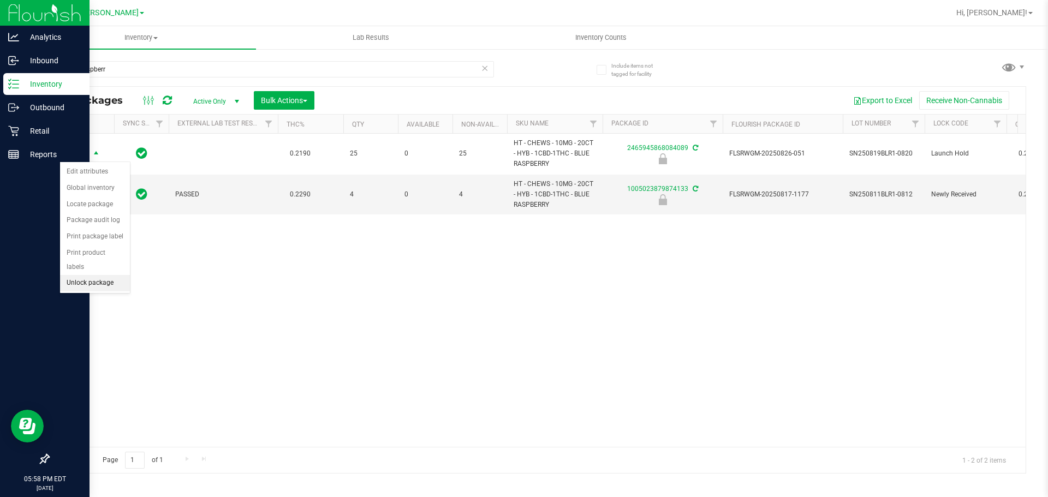
click at [108, 275] on li "Unlock package" at bounding box center [95, 283] width 70 height 16
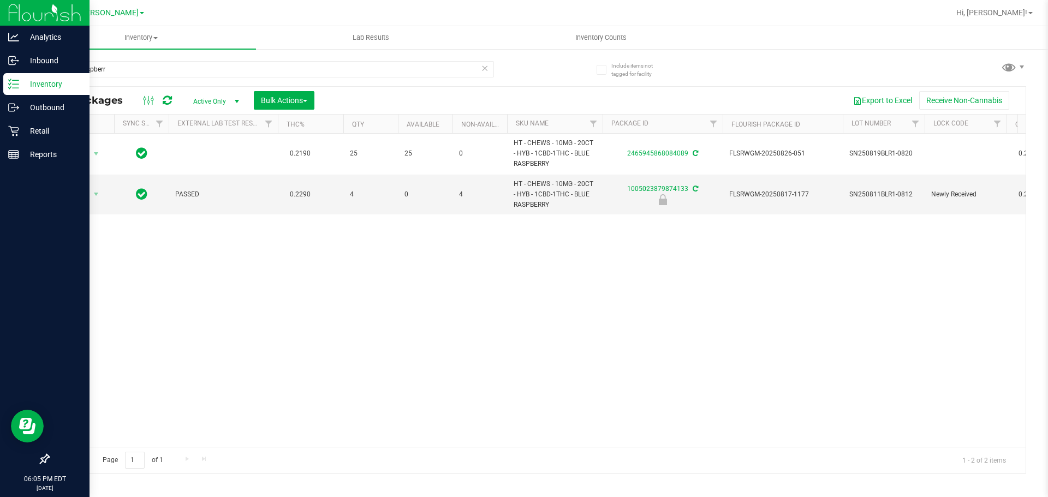
click at [484, 67] on icon at bounding box center [485, 67] width 8 height 13
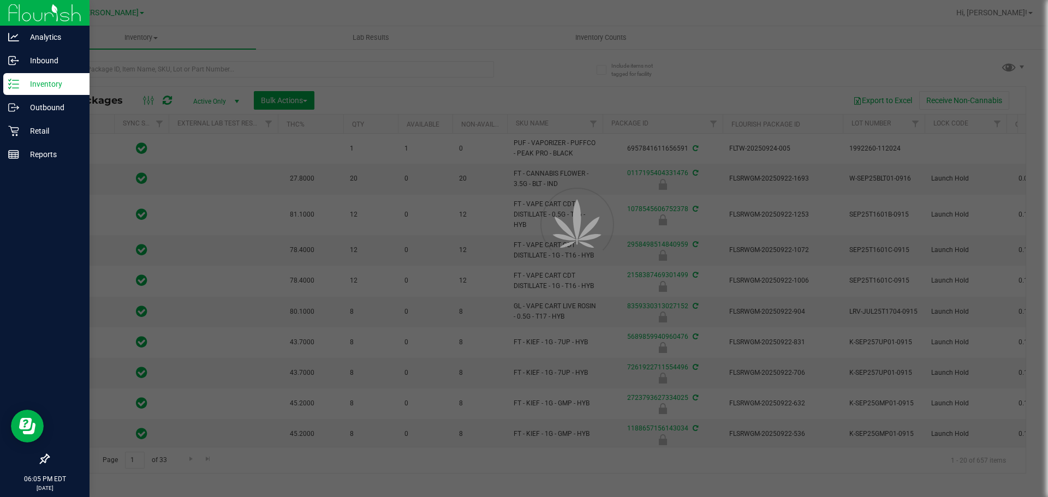
click at [474, 67] on div at bounding box center [524, 248] width 1048 height 497
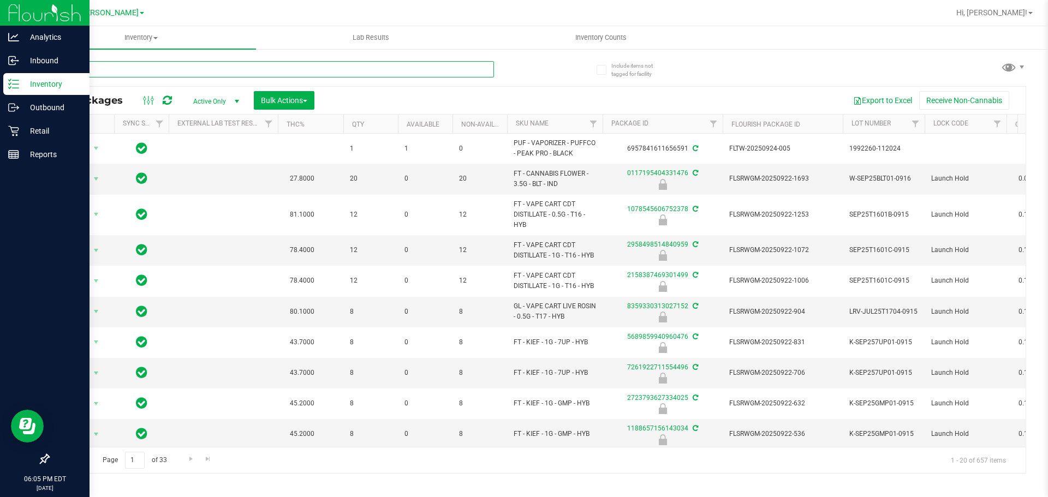
click at [474, 74] on input "text" at bounding box center [271, 69] width 446 height 16
type input "7684136538102602"
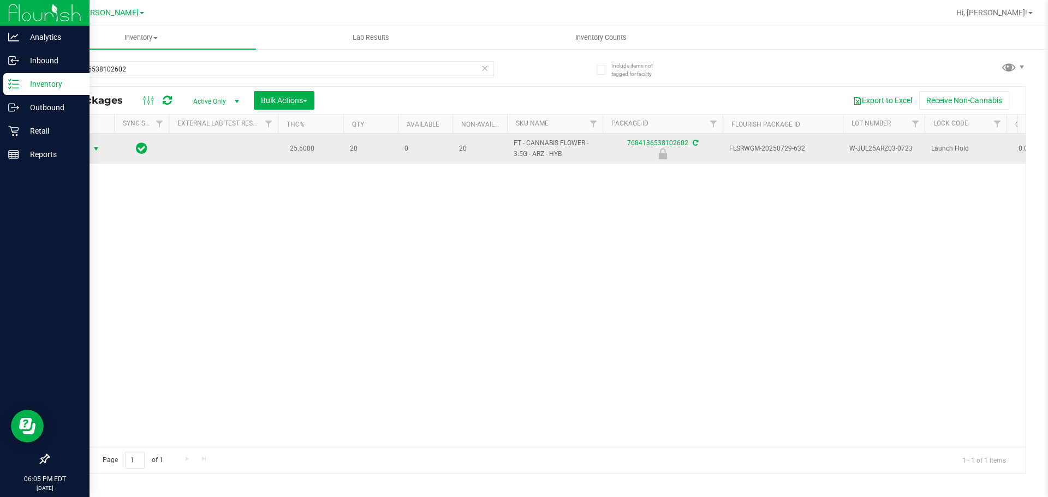
click at [94, 149] on span "select" at bounding box center [96, 149] width 9 height 9
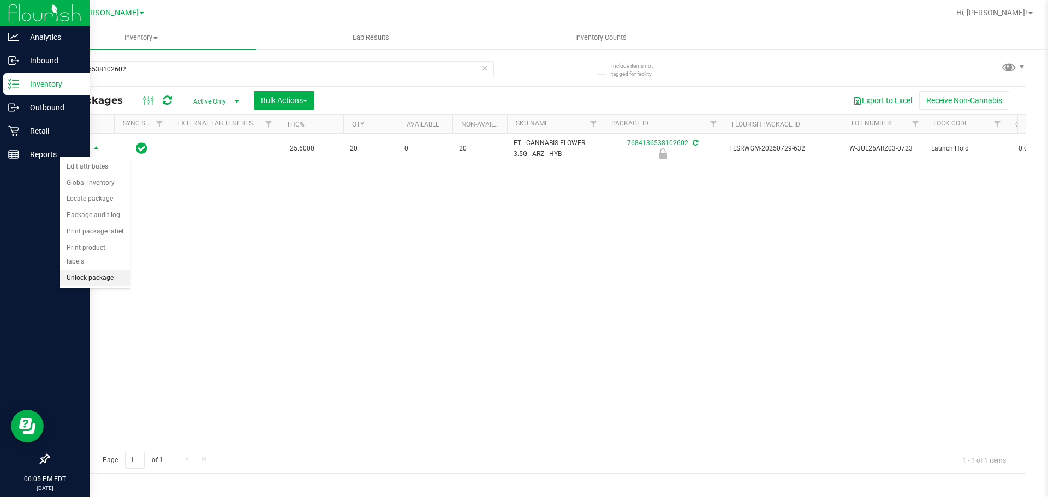
click at [104, 270] on li "Unlock package" at bounding box center [95, 278] width 70 height 16
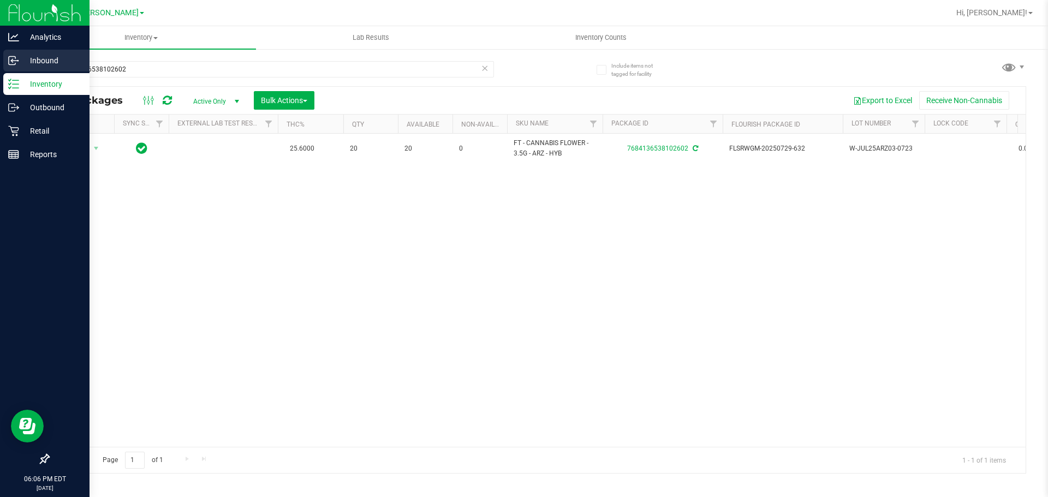
click at [28, 60] on p "Inbound" at bounding box center [52, 60] width 66 height 13
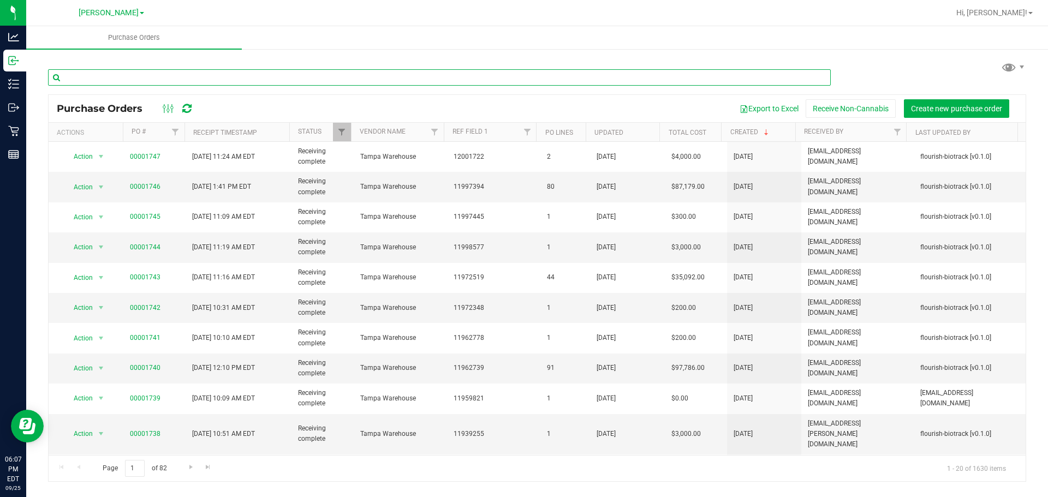
click at [394, 78] on input "text" at bounding box center [439, 77] width 783 height 16
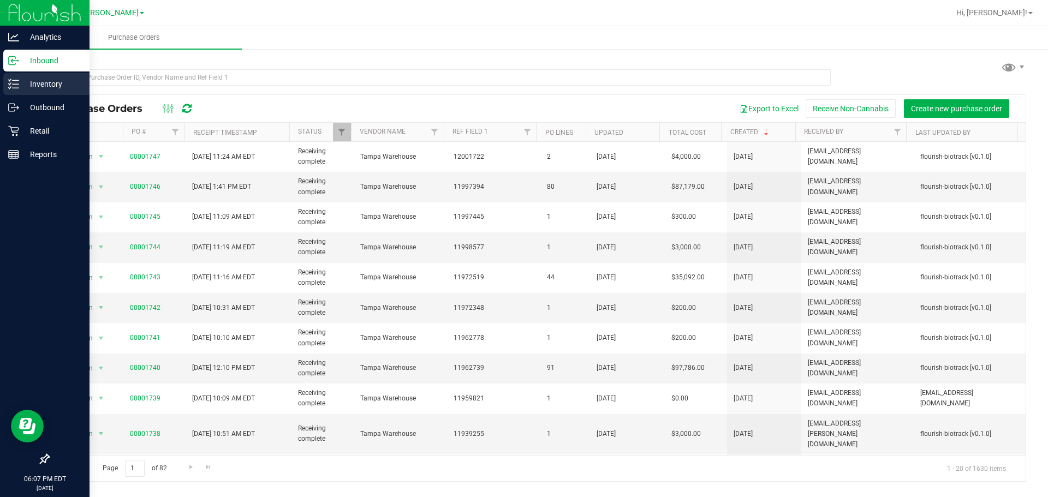
click at [43, 87] on p "Inventory" at bounding box center [52, 84] width 66 height 13
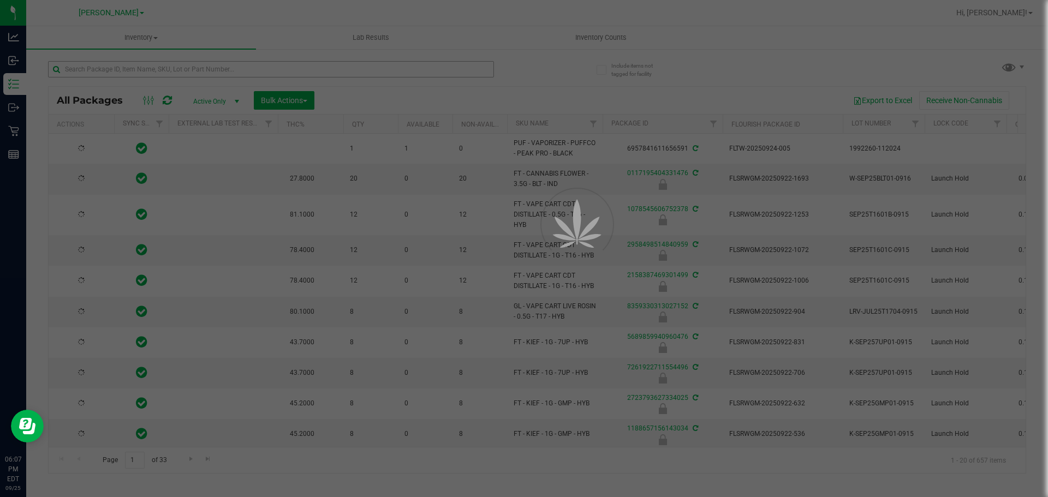
click at [322, 75] on div at bounding box center [524, 248] width 1048 height 497
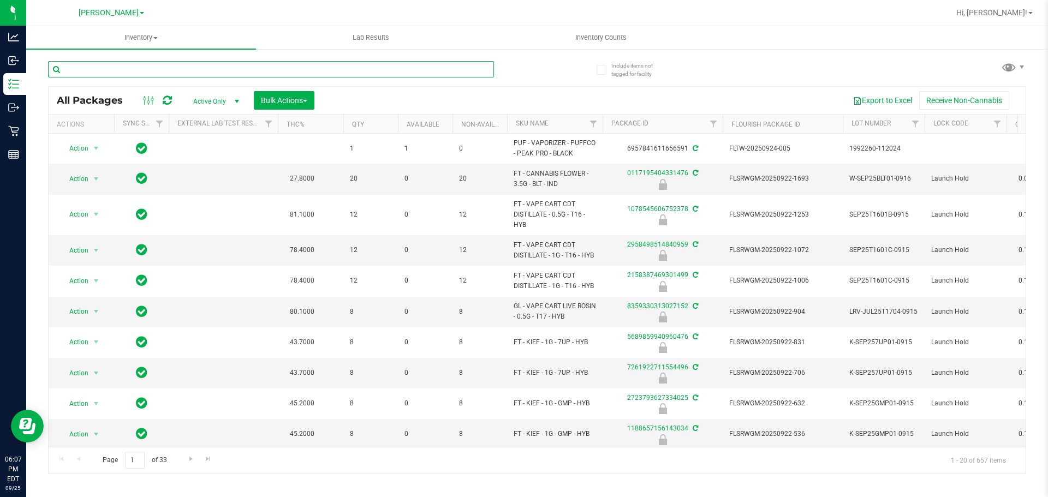
click at [322, 72] on input "text" at bounding box center [271, 69] width 446 height 16
type input "Blue Raspberry"
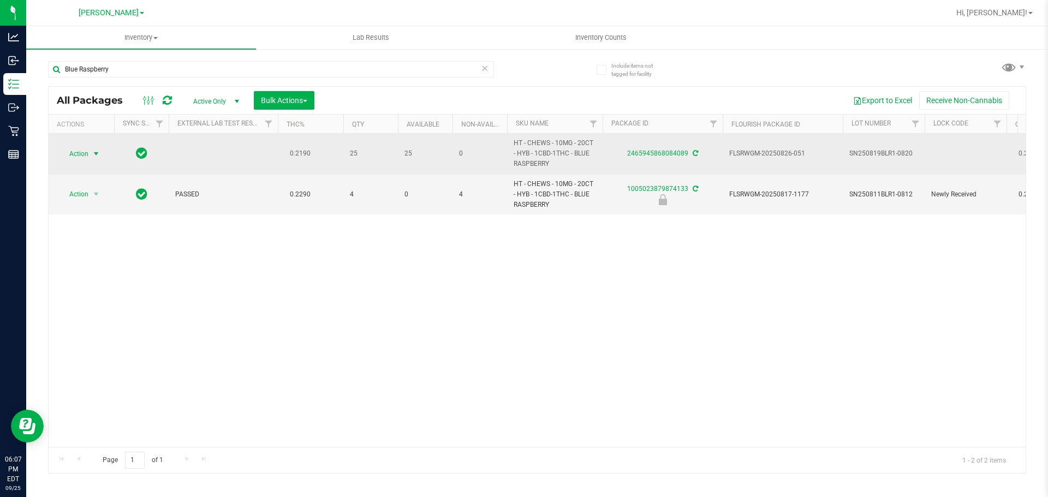
click at [79, 152] on span "Action" at bounding box center [74, 153] width 29 height 15
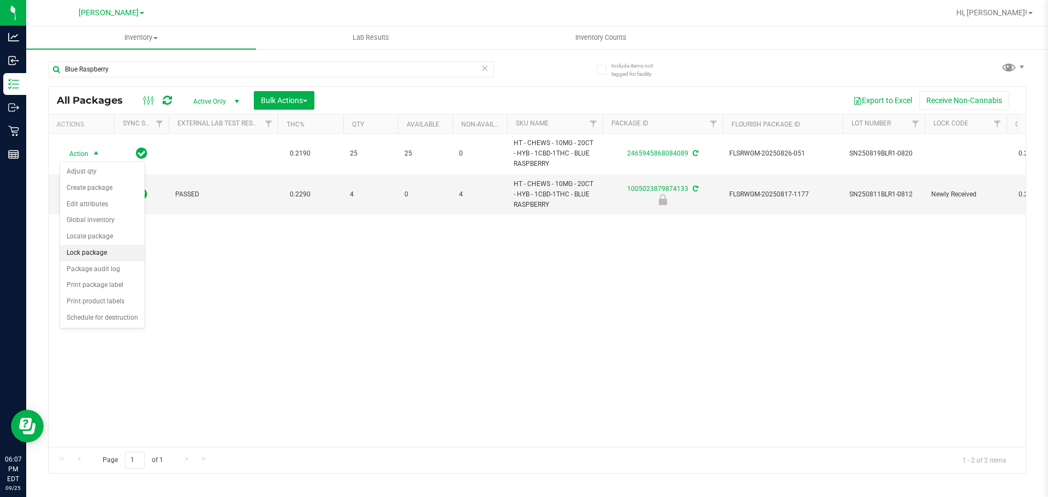
click at [103, 254] on li "Lock package" at bounding box center [102, 253] width 85 height 16
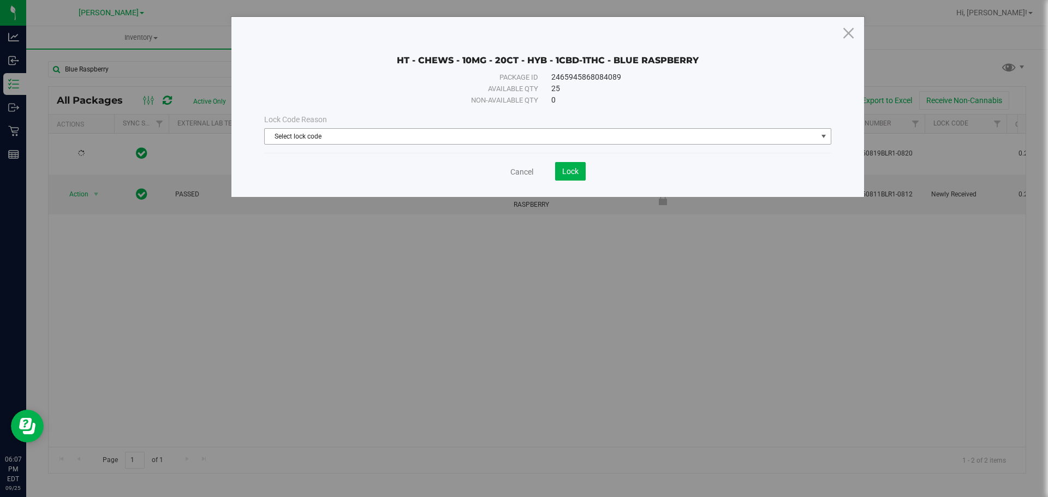
click at [434, 141] on span "Select lock code" at bounding box center [541, 136] width 553 height 15
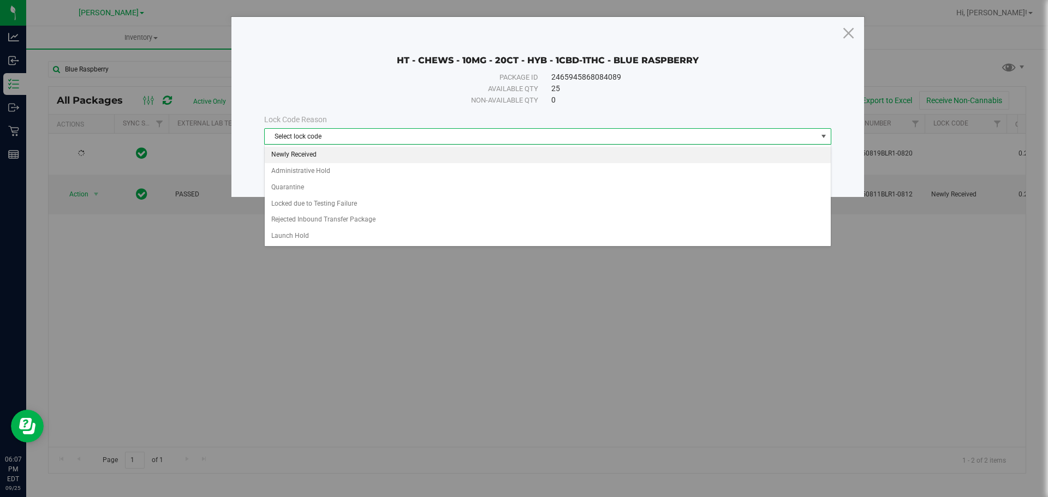
click at [297, 157] on li "Newly Received" at bounding box center [548, 155] width 566 height 16
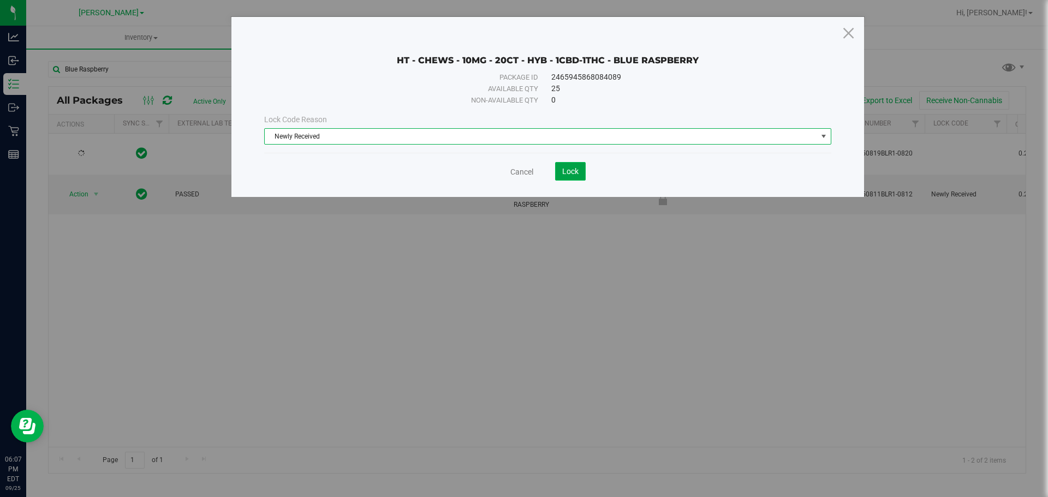
click at [561, 169] on button "Lock" at bounding box center [570, 171] width 31 height 19
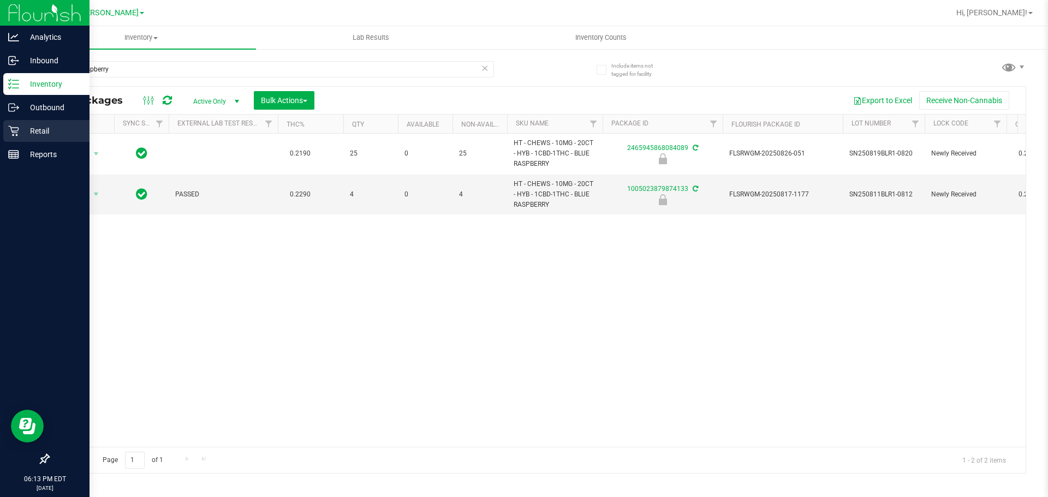
click at [14, 140] on div "Retail" at bounding box center [46, 131] width 86 height 22
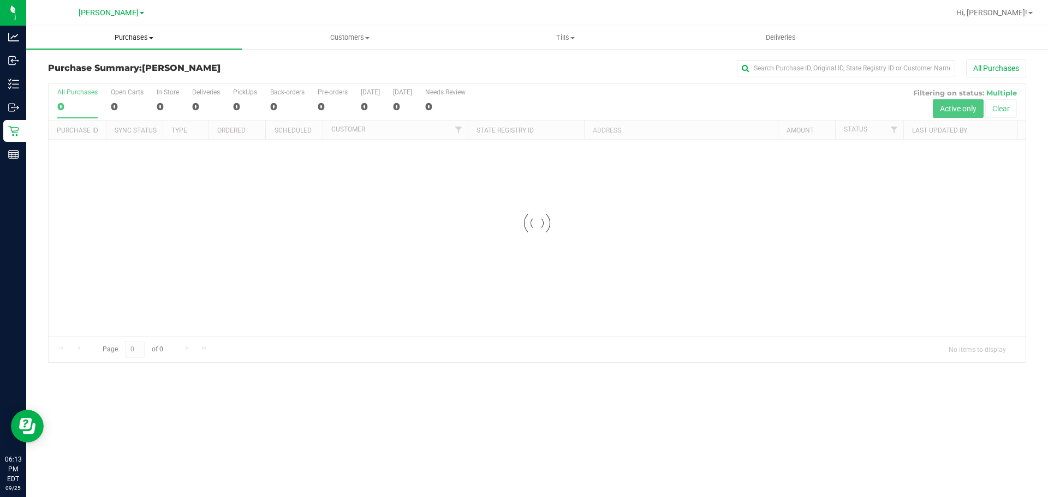
click at [151, 40] on span "Purchases" at bounding box center [134, 38] width 216 height 10
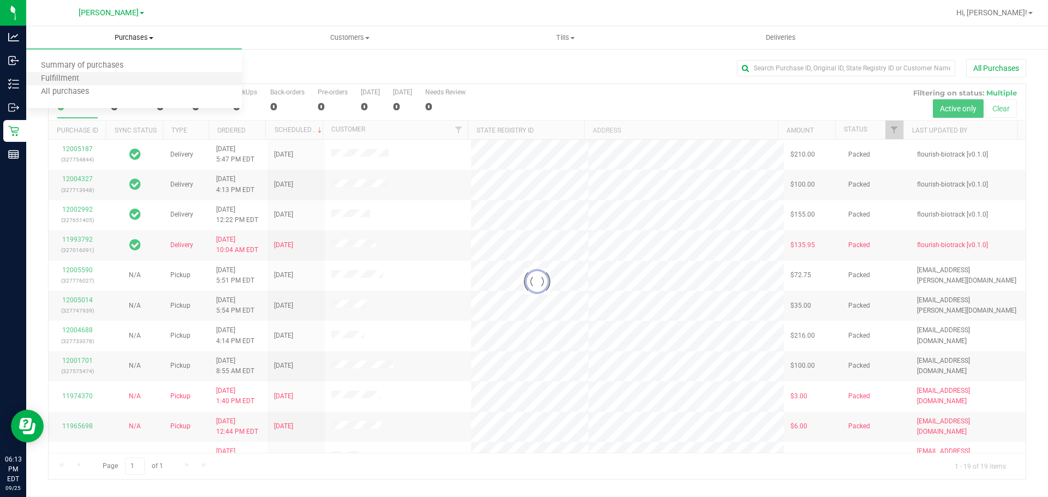
click at [111, 81] on li "Fulfillment" at bounding box center [134, 79] width 216 height 13
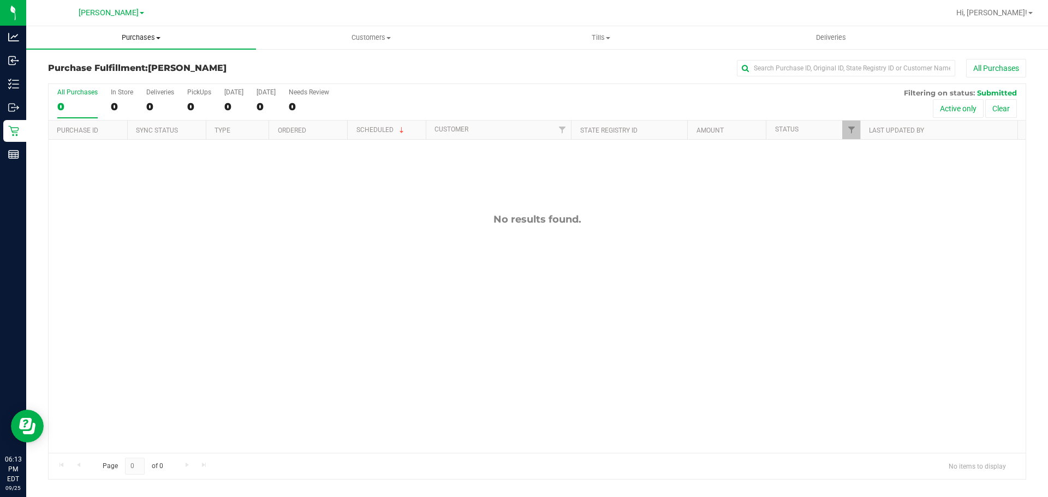
click at [158, 38] on span at bounding box center [158, 38] width 4 height 2
click at [89, 79] on span "Fulfillment" at bounding box center [60, 78] width 68 height 9
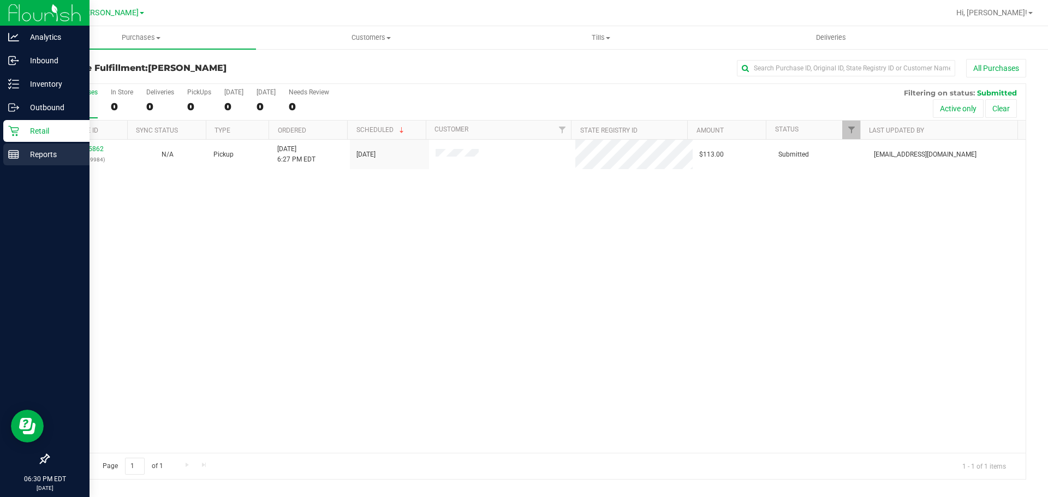
click at [22, 154] on p "Reports" at bounding box center [52, 154] width 66 height 13
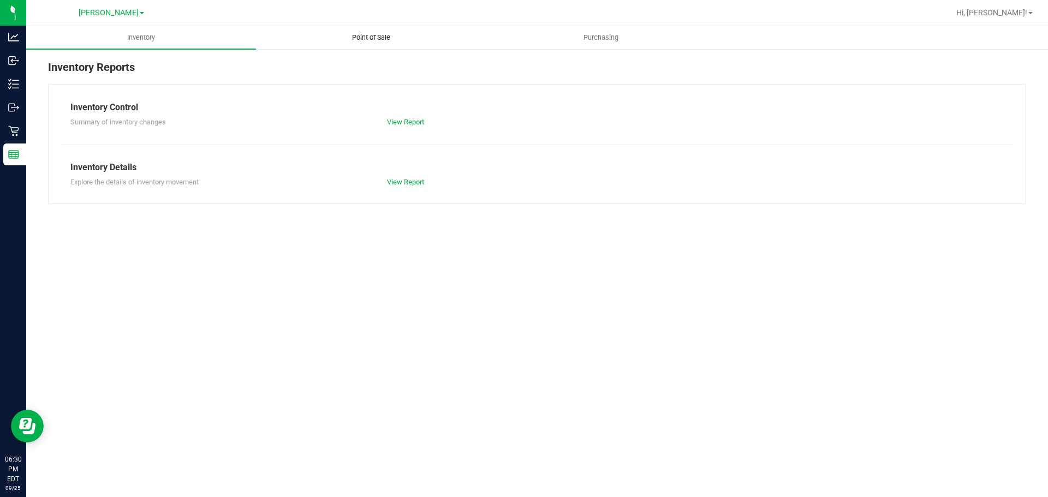
click at [372, 34] on span "Point of Sale" at bounding box center [371, 38] width 68 height 10
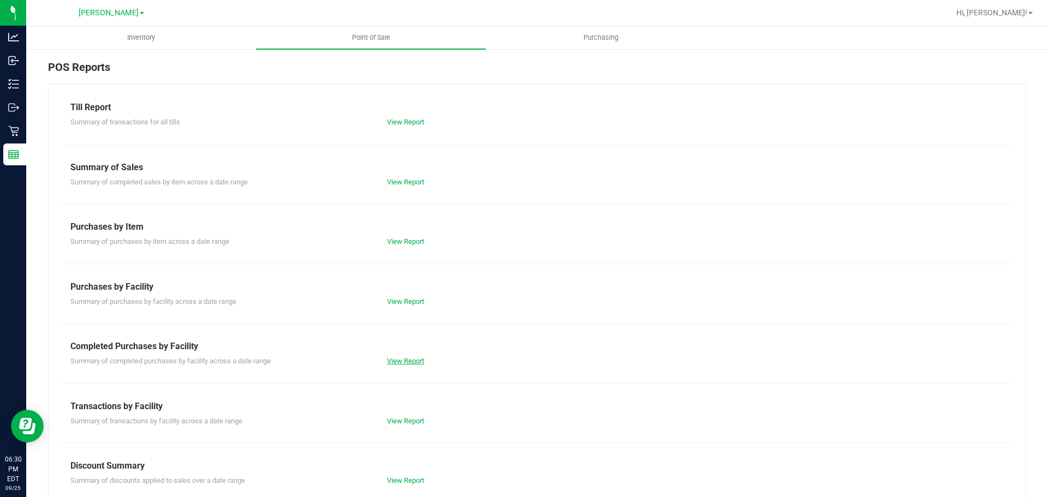
click at [413, 358] on link "View Report" at bounding box center [405, 361] width 37 height 8
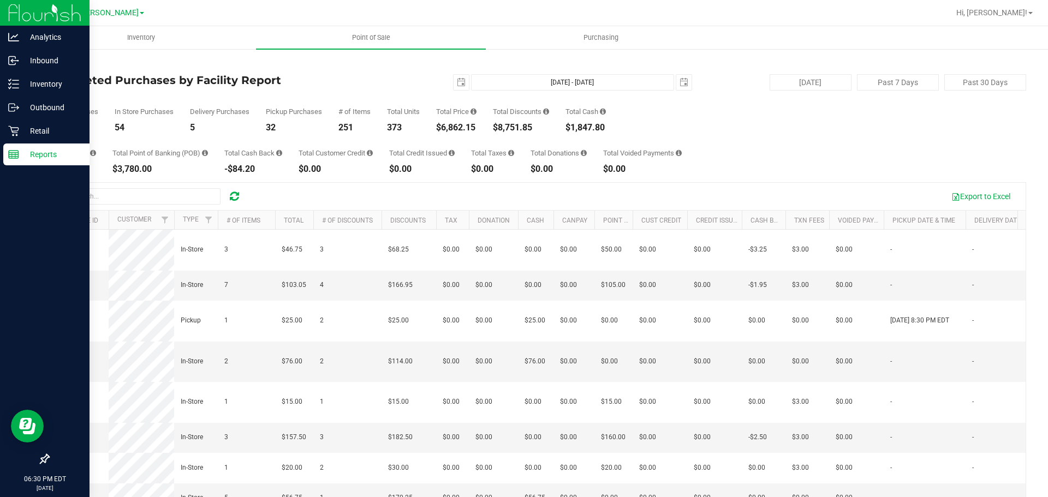
click at [49, 156] on p "Reports" at bounding box center [52, 154] width 66 height 13
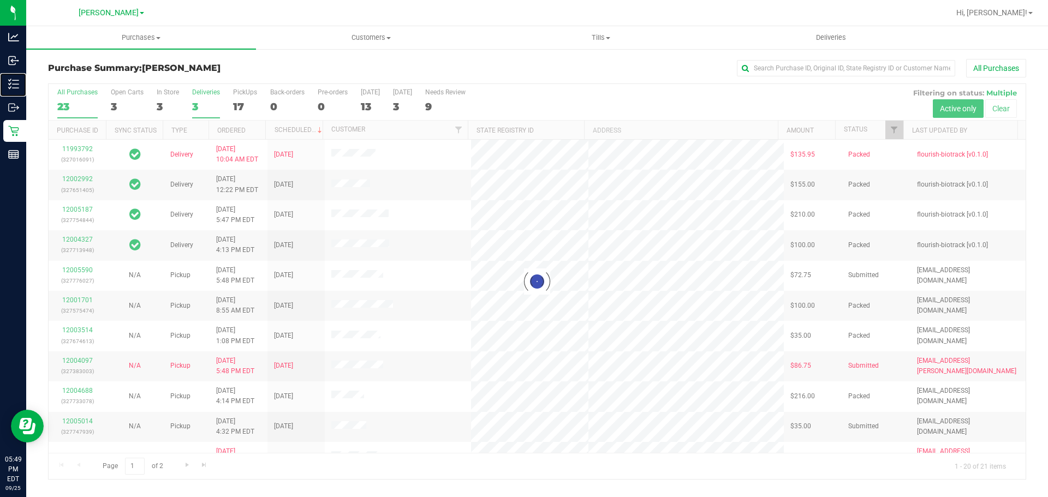
drag, startPoint x: 61, startPoint y: 86, endPoint x: 216, endPoint y: 106, distance: 157.0
click at [0, 0] on p "Inventory" at bounding box center [0, 0] width 0 height 0
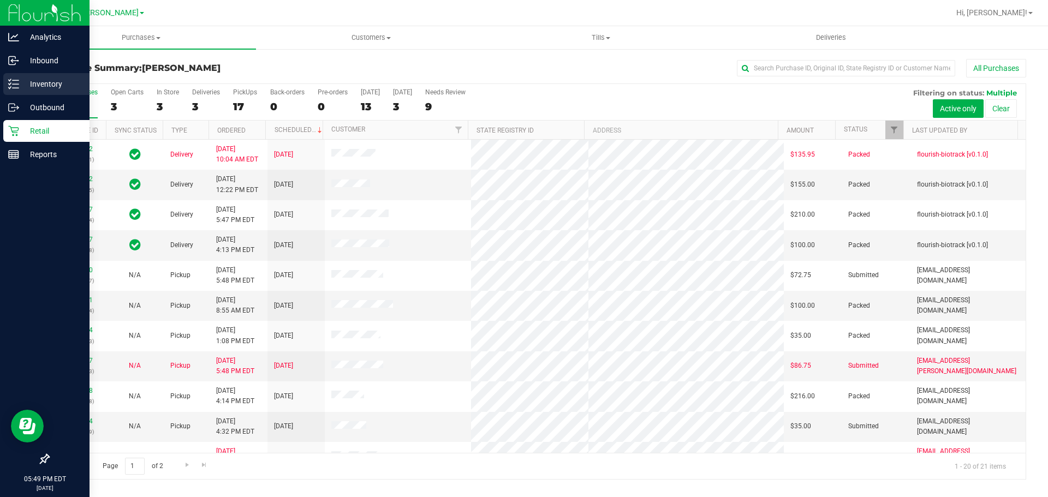
click at [23, 82] on p "Inventory" at bounding box center [52, 84] width 66 height 13
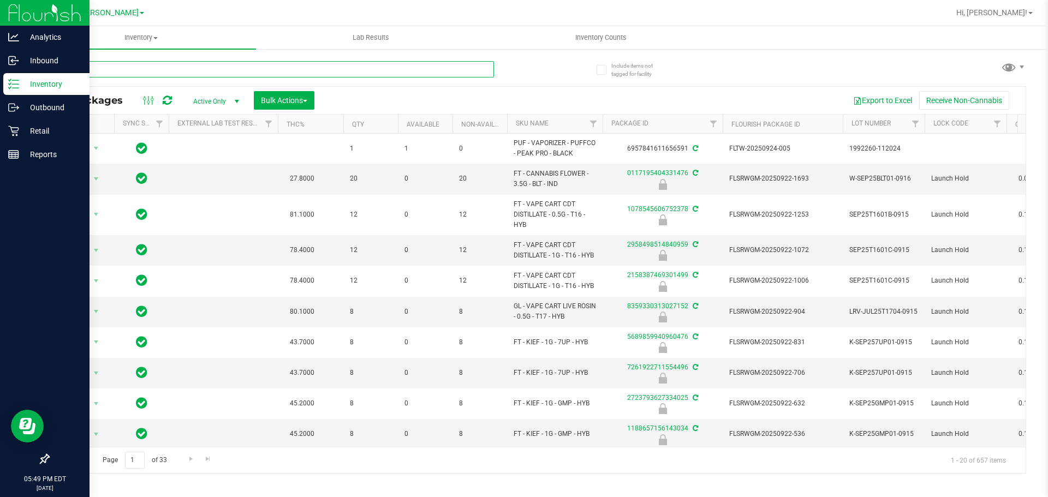
click at [348, 70] on input "text" at bounding box center [271, 69] width 446 height 16
type input "1055036992719784"
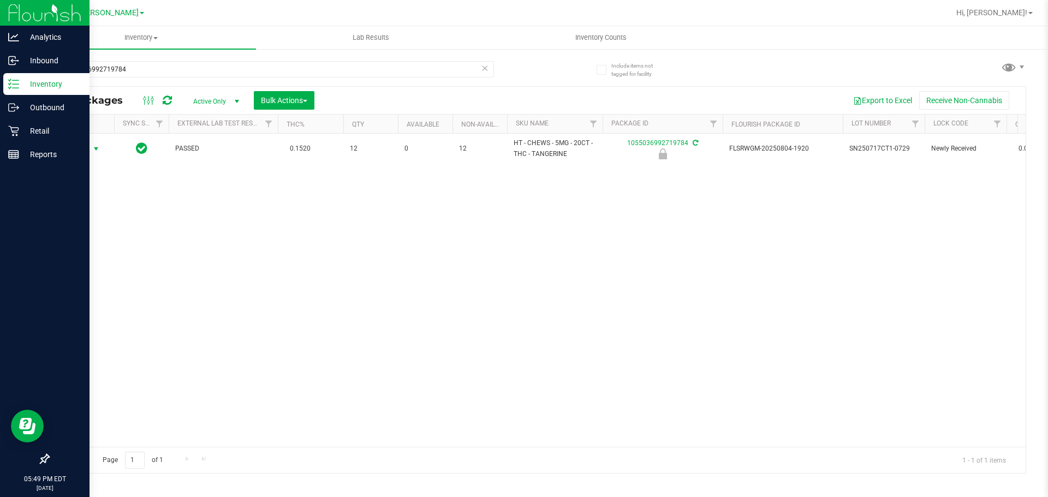
click at [81, 146] on span "Action" at bounding box center [74, 148] width 29 height 15
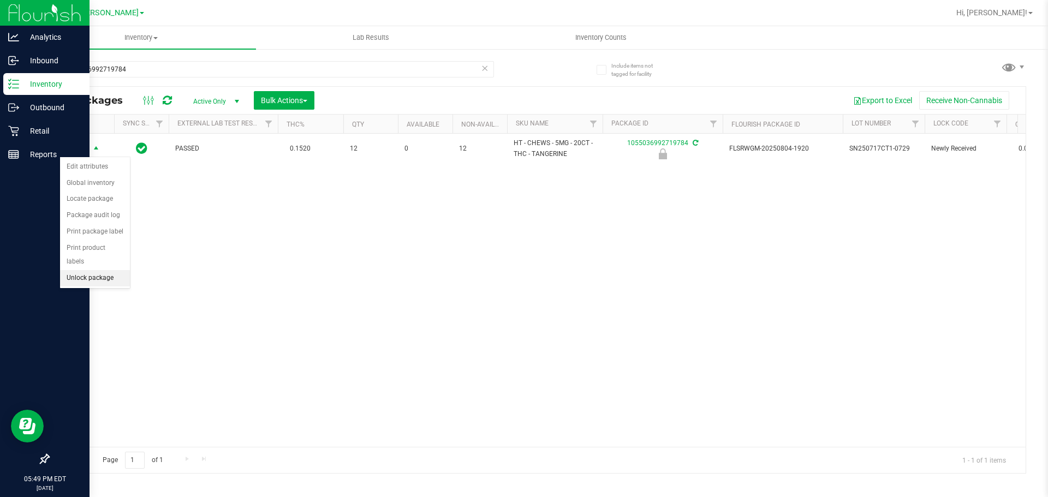
click at [110, 270] on li "Unlock package" at bounding box center [95, 278] width 70 height 16
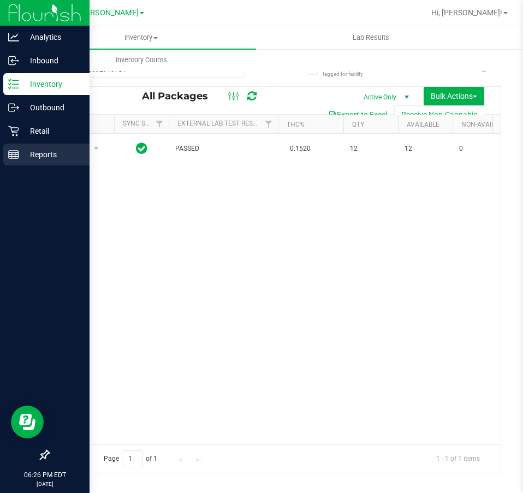
click at [28, 162] on div "Reports" at bounding box center [46, 155] width 86 height 22
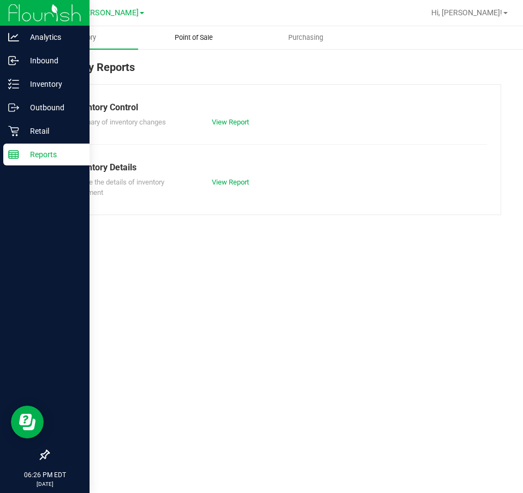
click at [187, 36] on span "Point of Sale" at bounding box center [194, 38] width 68 height 10
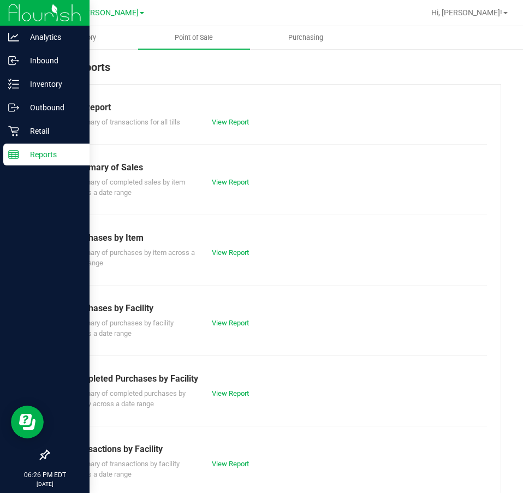
click at [237, 117] on div "View Report" at bounding box center [274, 122] width 141 height 11
click at [236, 120] on link "View Report" at bounding box center [230, 122] width 37 height 8
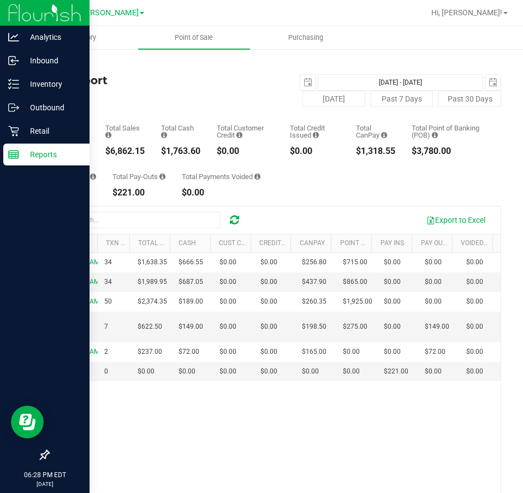
click at [22, 149] on p "Reports" at bounding box center [52, 154] width 66 height 13
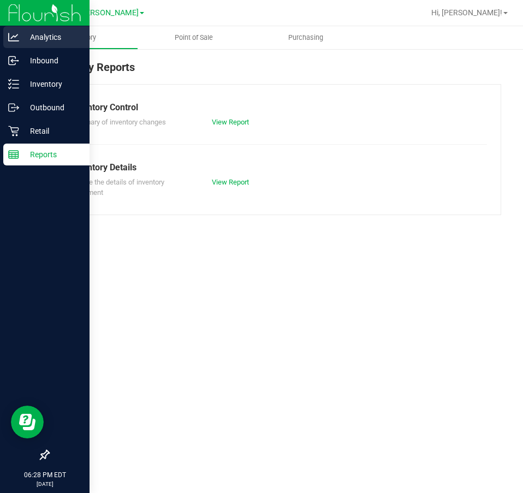
click at [21, 34] on p "Analytics" at bounding box center [52, 37] width 66 height 13
